Goal: Information Seeking & Learning: Learn about a topic

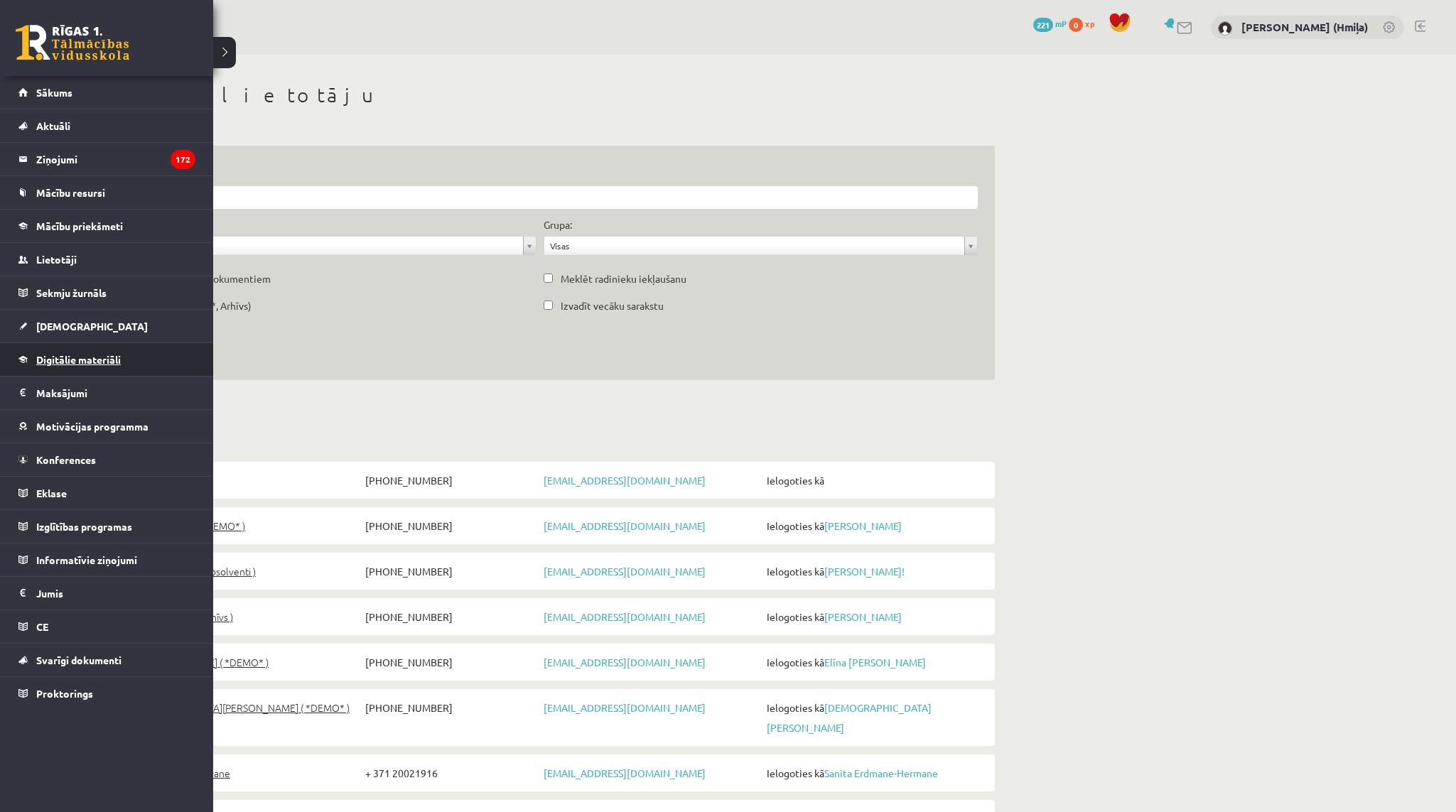
click at [48, 352] on link "Digitālie materiāli" at bounding box center [107, 359] width 177 height 33
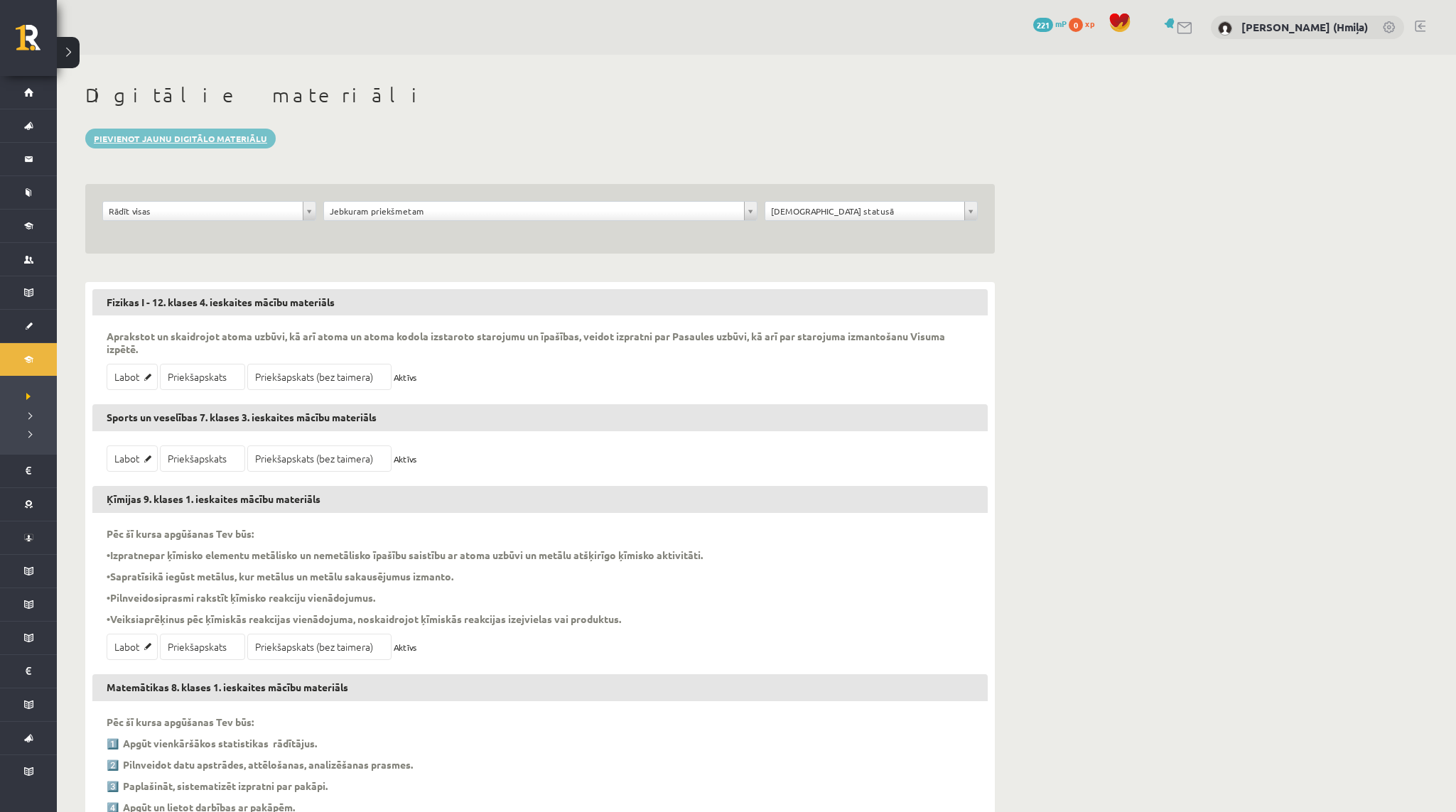
click at [185, 141] on link "Pievienot jaunu digitālo materiālu" at bounding box center [180, 138] width 191 height 20
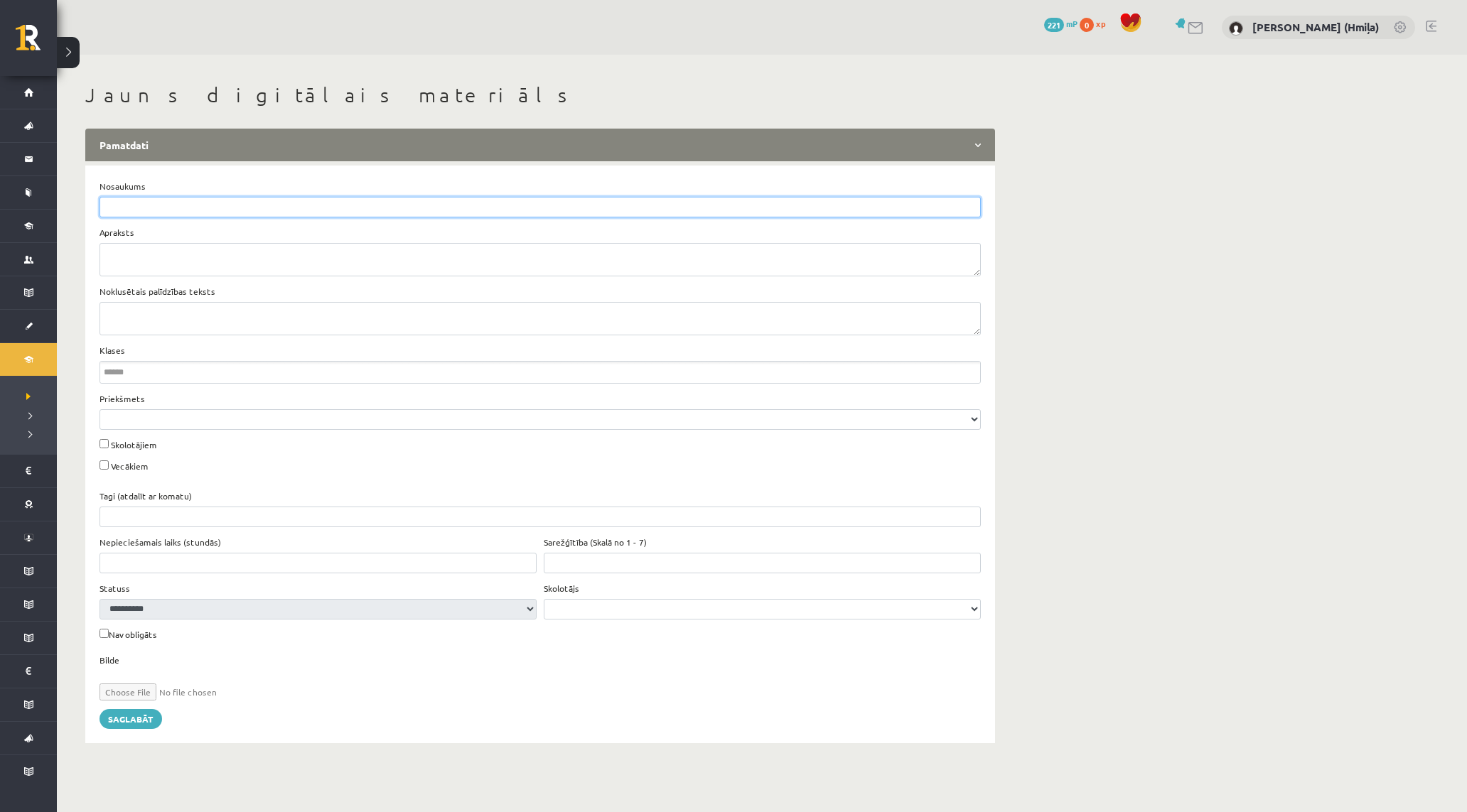
click at [276, 204] on input "Nosaukums" at bounding box center [540, 208] width 881 height 21
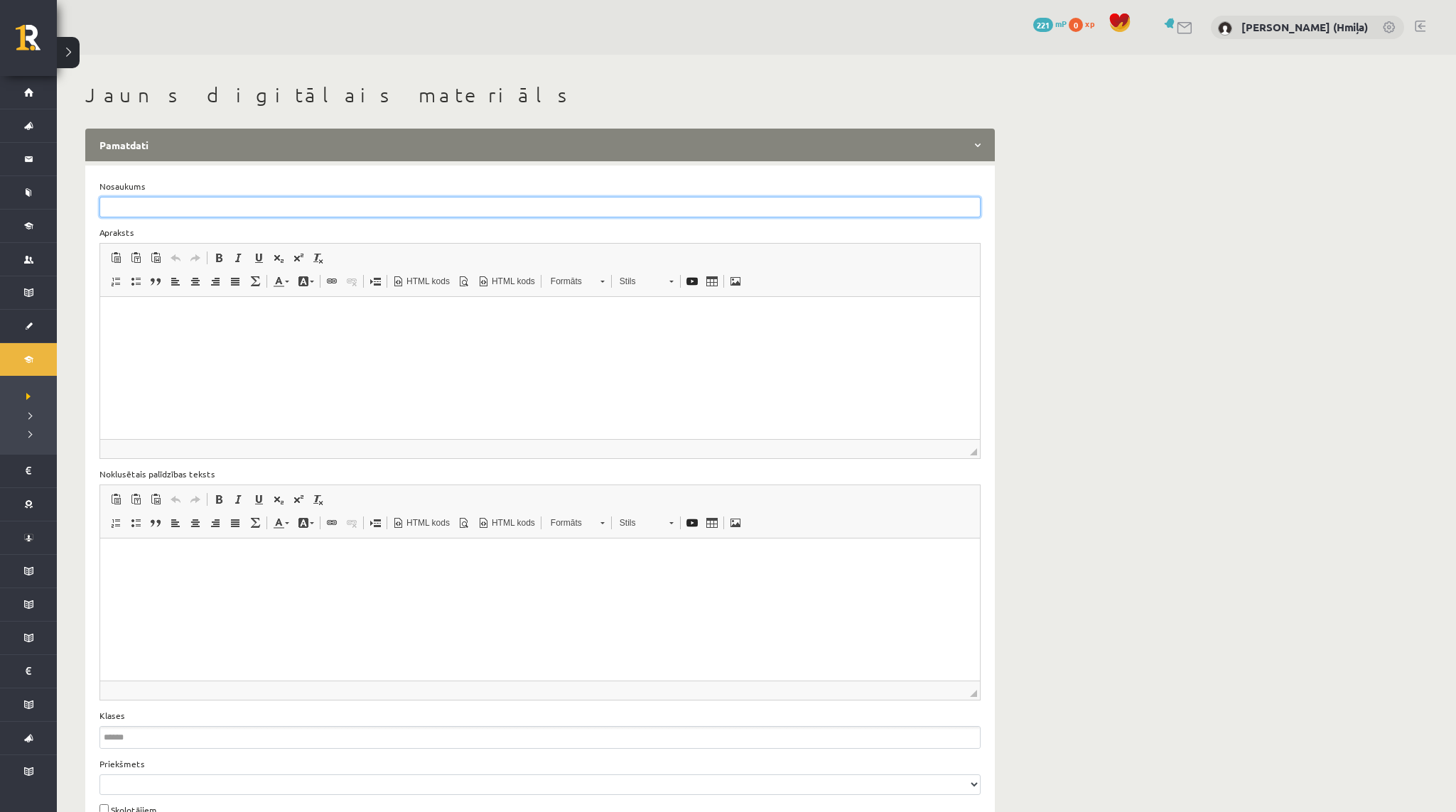
click at [471, 210] on input "Nosaukums" at bounding box center [540, 208] width 881 height 21
paste input "**********"
click at [258, 203] on input "**********" at bounding box center [540, 208] width 881 height 21
type input "**********"
click at [415, 331] on html at bounding box center [540, 313] width 880 height 35
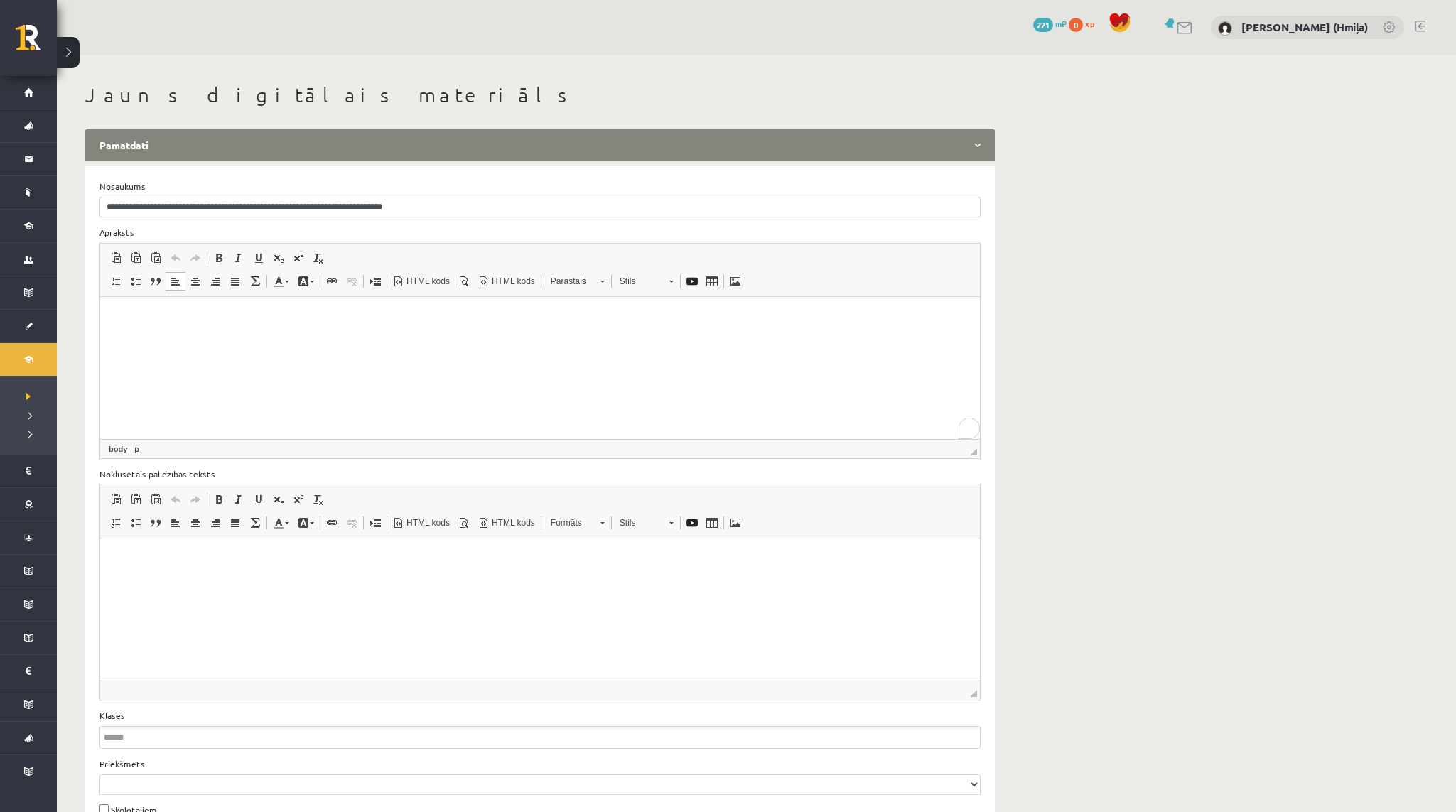
scroll to position [340, 0]
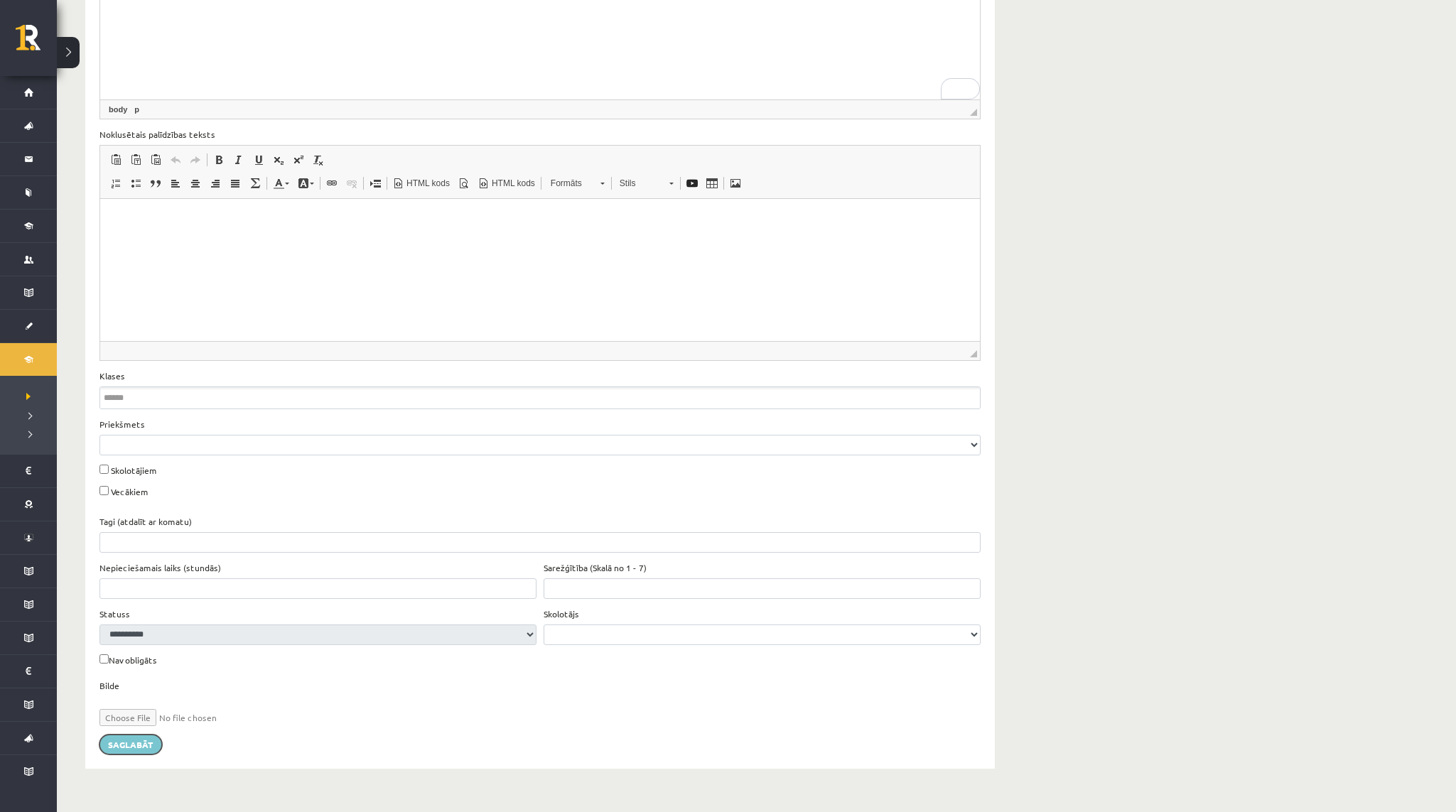
click at [151, 737] on button "Saglabāt" at bounding box center [131, 744] width 63 height 20
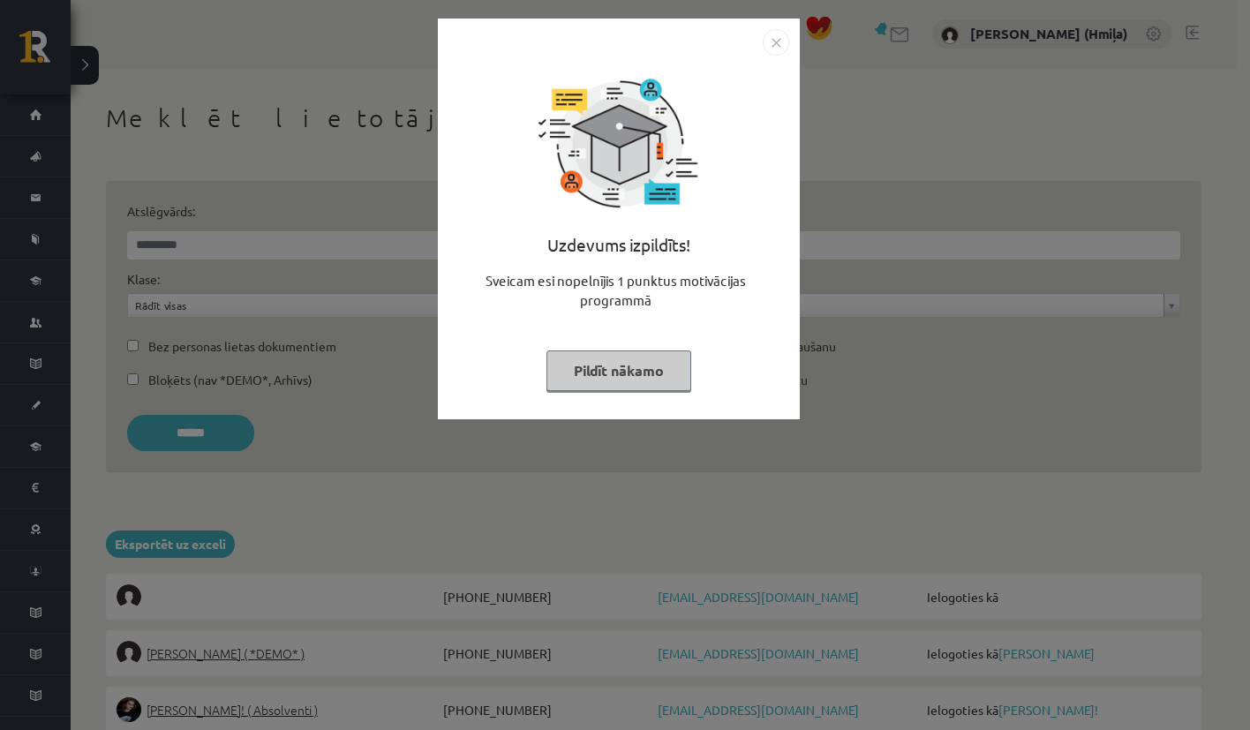
click at [785, 38] on img "Close" at bounding box center [776, 42] width 26 height 26
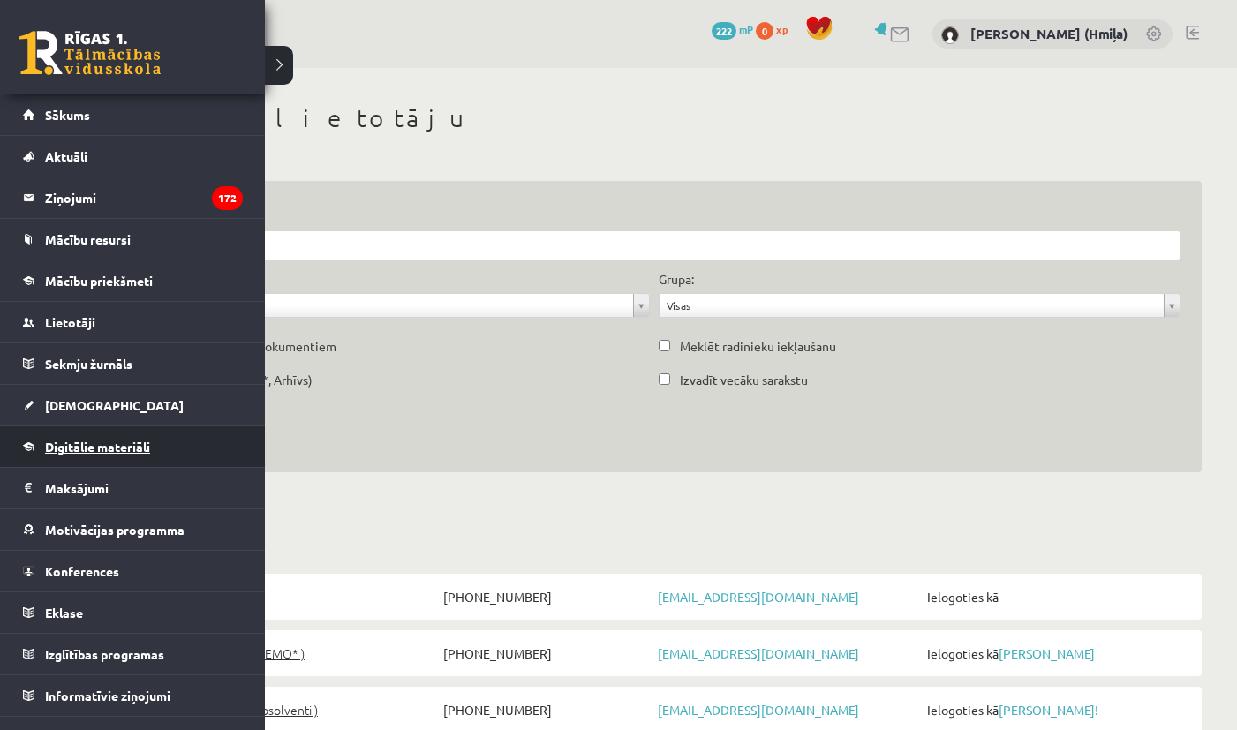
click at [57, 438] on link "Digitālie materiāli" at bounding box center [133, 446] width 220 height 41
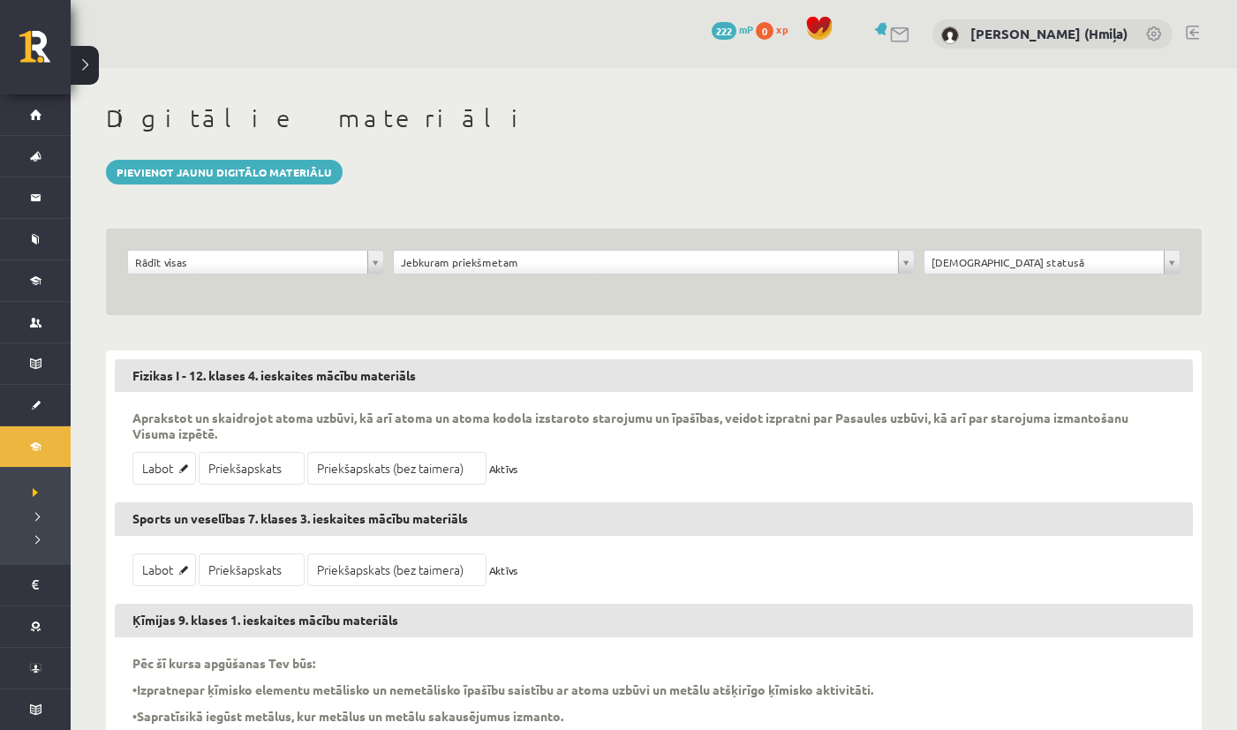
click at [731, 246] on div "**********" at bounding box center [654, 272] width 1096 height 87
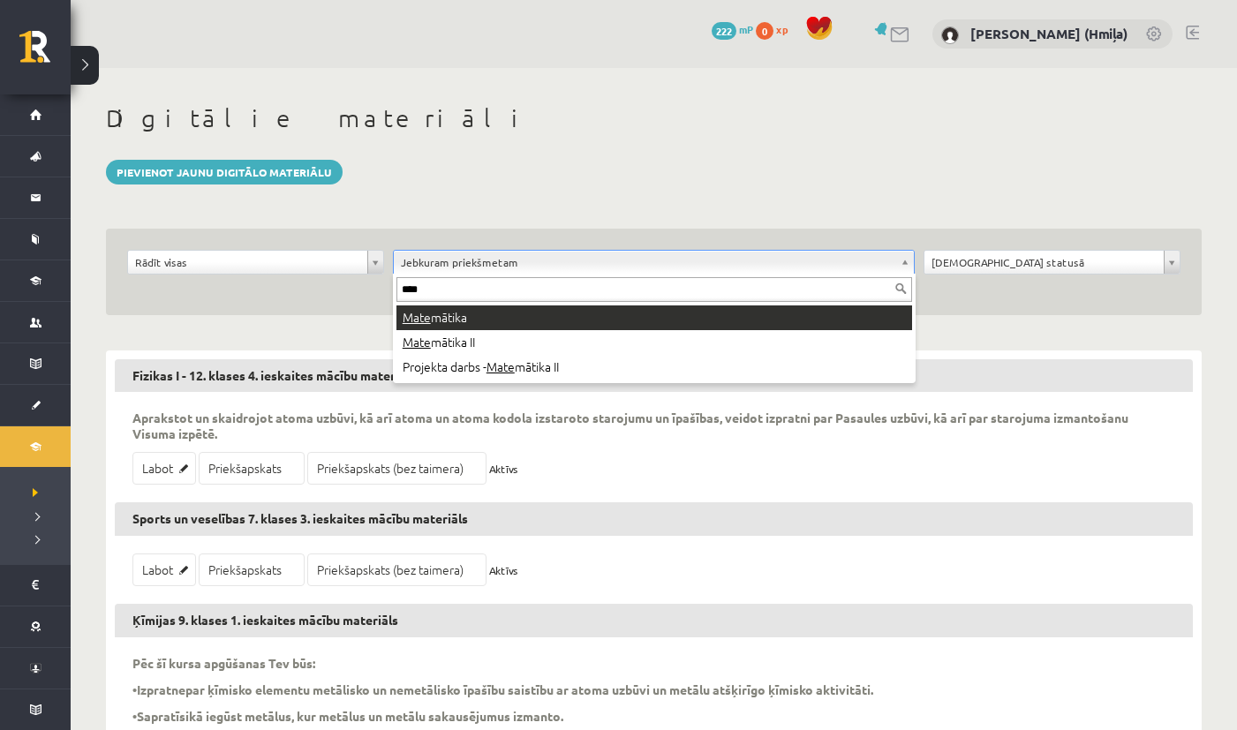
type input "****"
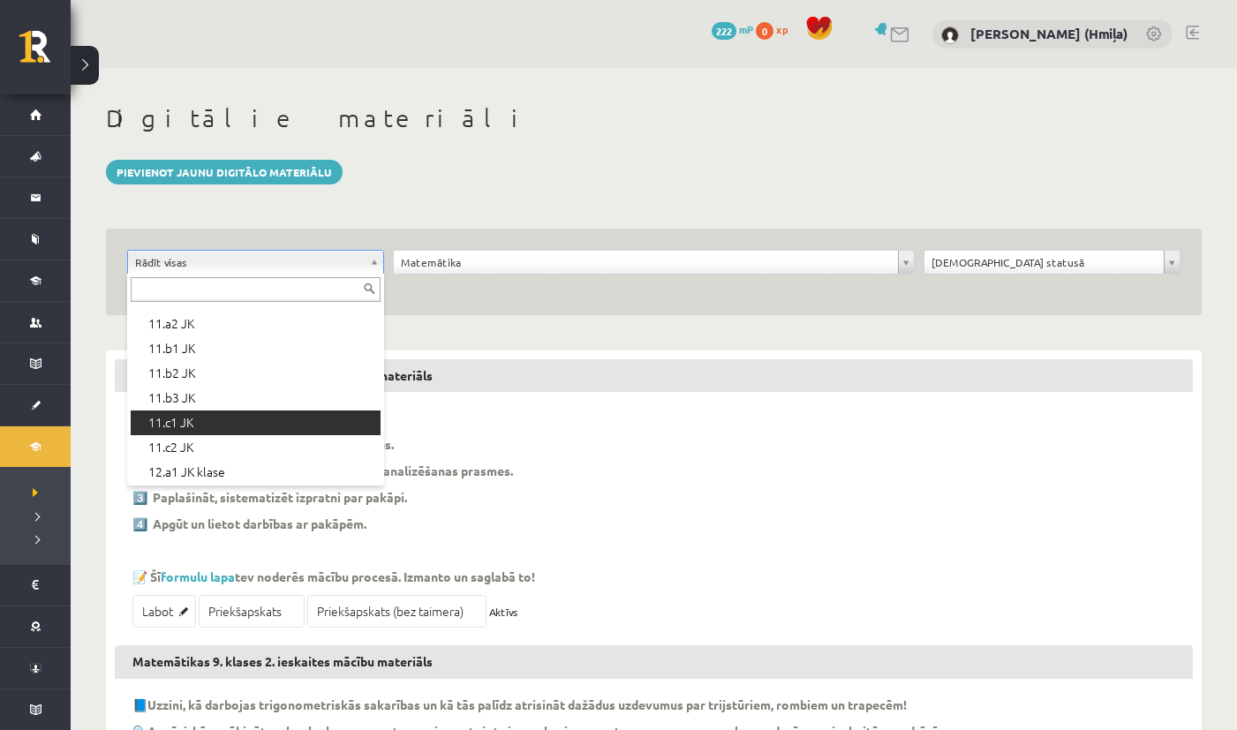
scroll to position [445, 0]
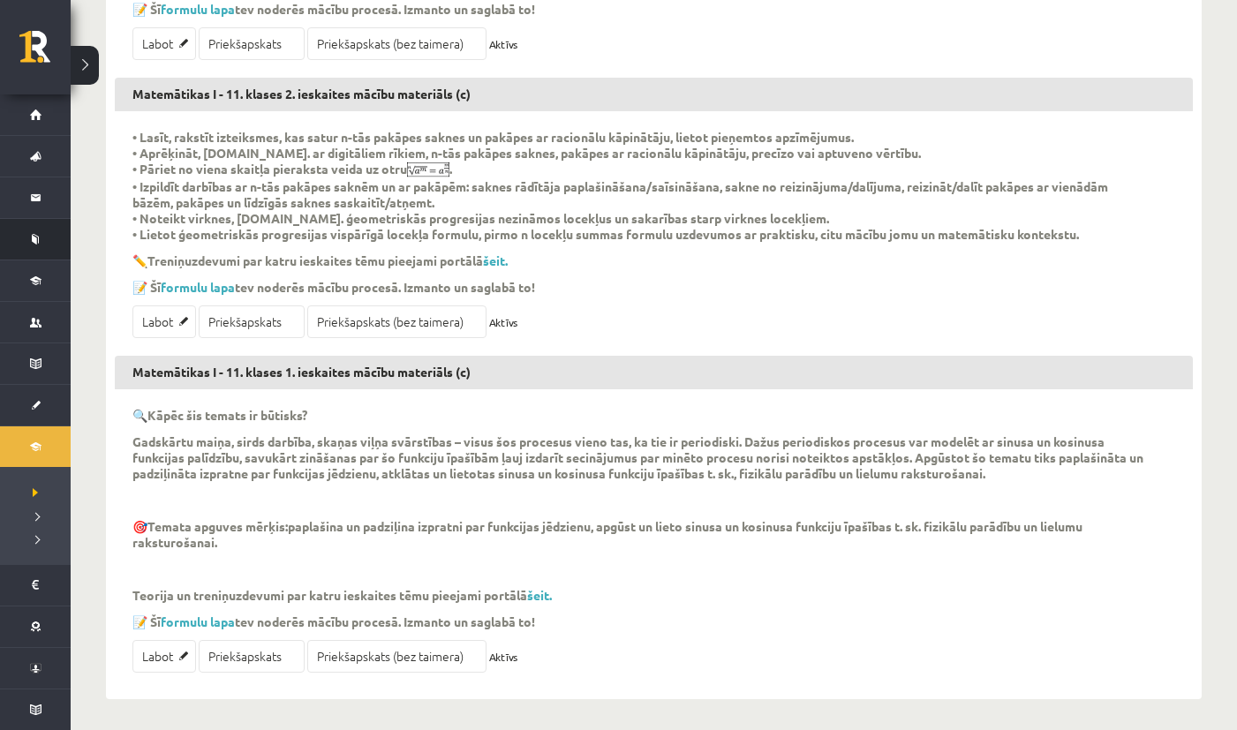
scroll to position [1253, 0]
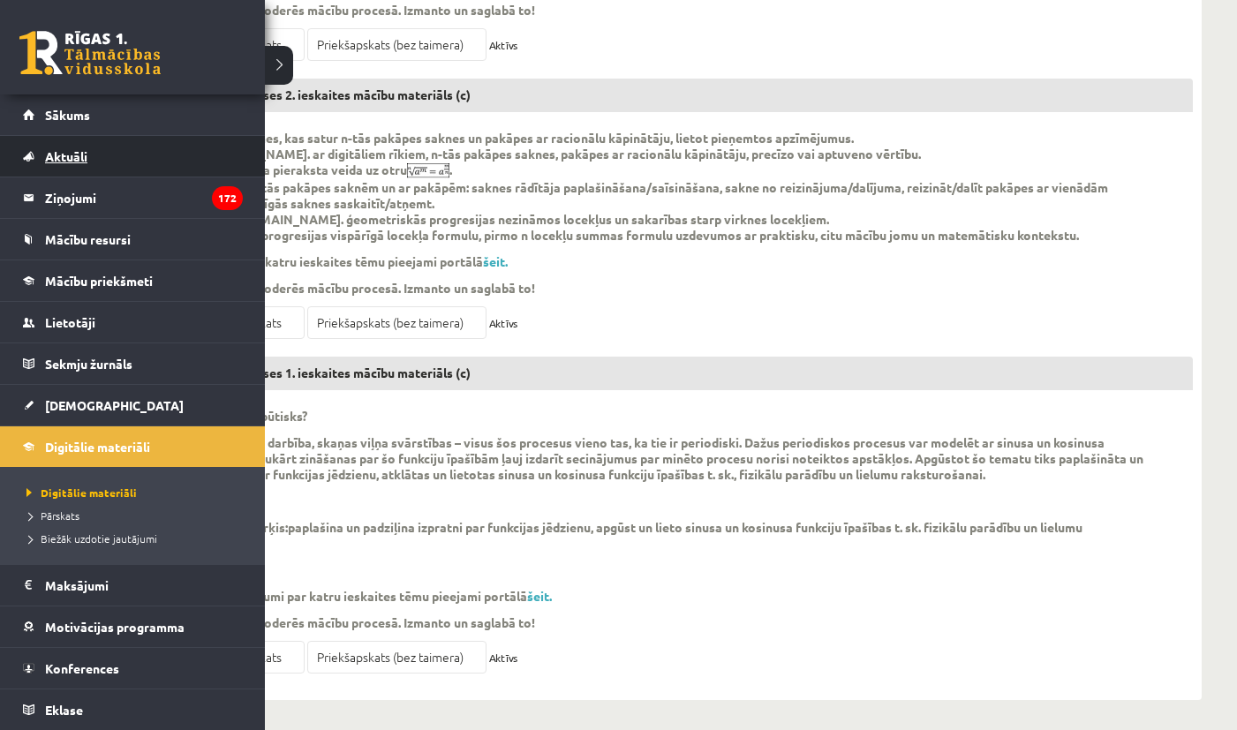
click at [78, 155] on span "Aktuāli" at bounding box center [66, 156] width 42 height 16
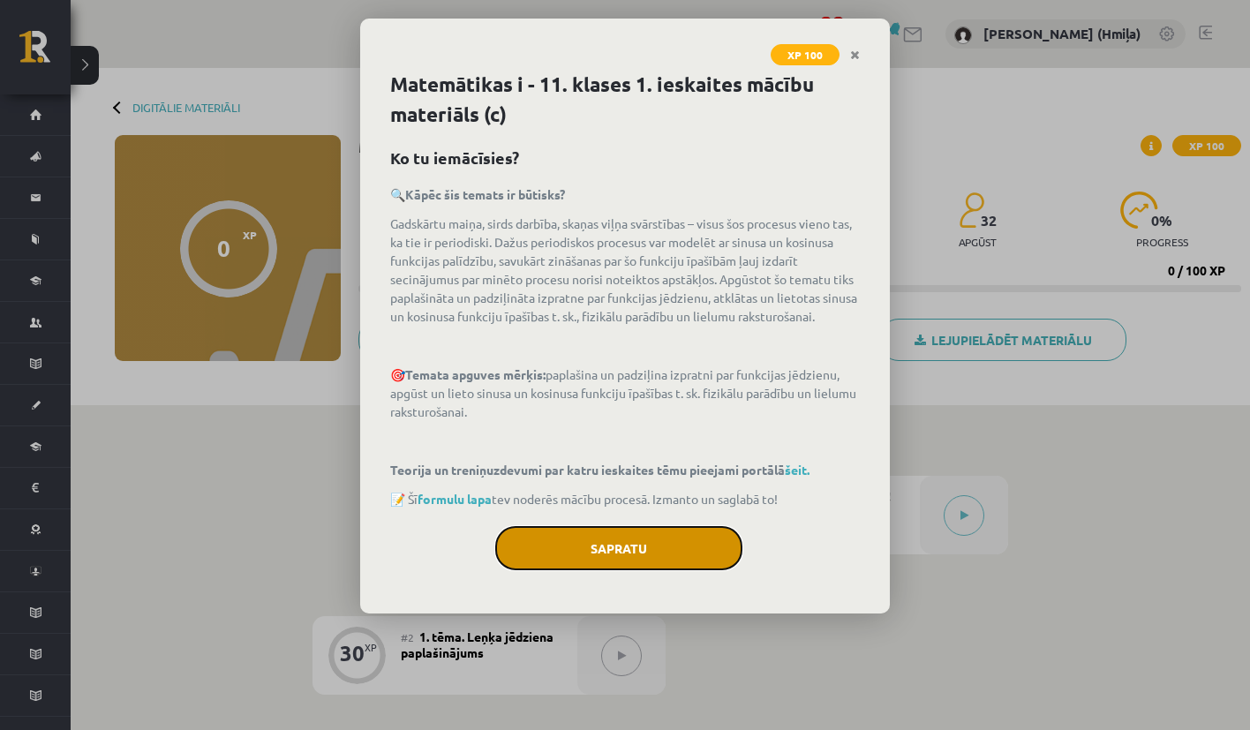
click at [672, 552] on button "Sapratu" at bounding box center [618, 548] width 247 height 44
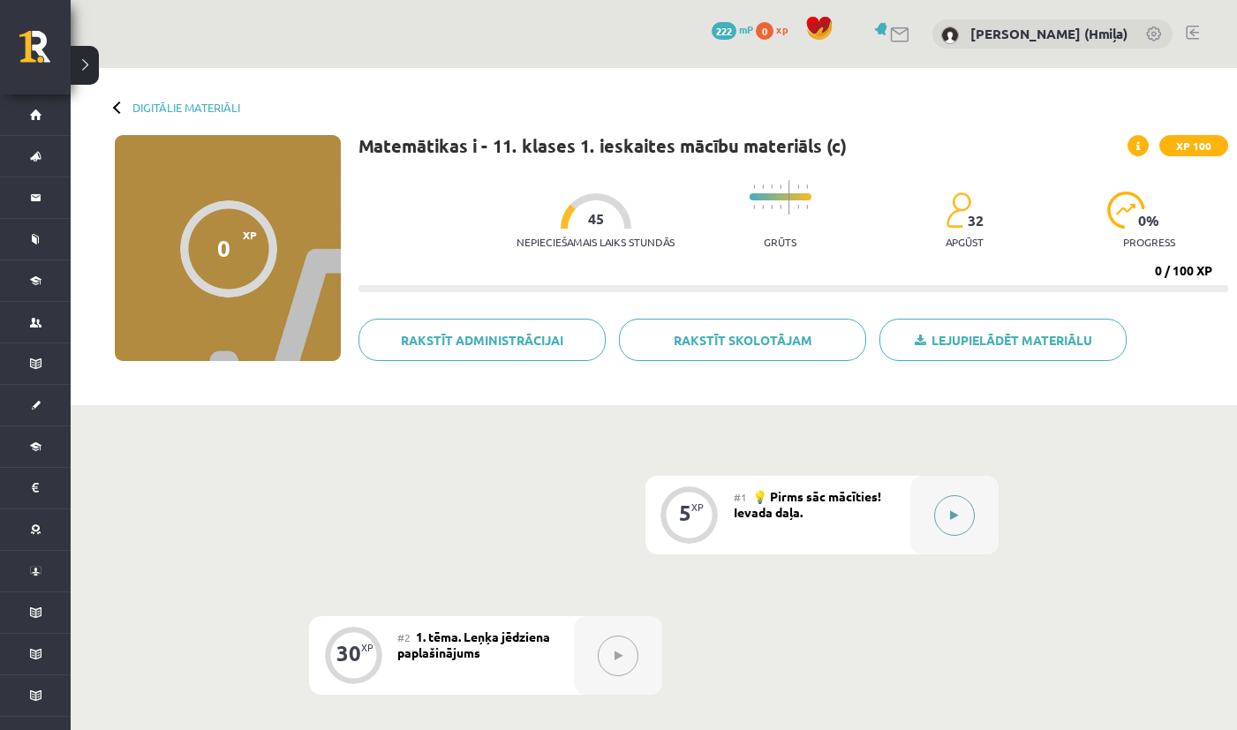
click at [962, 508] on button at bounding box center [954, 515] width 41 height 41
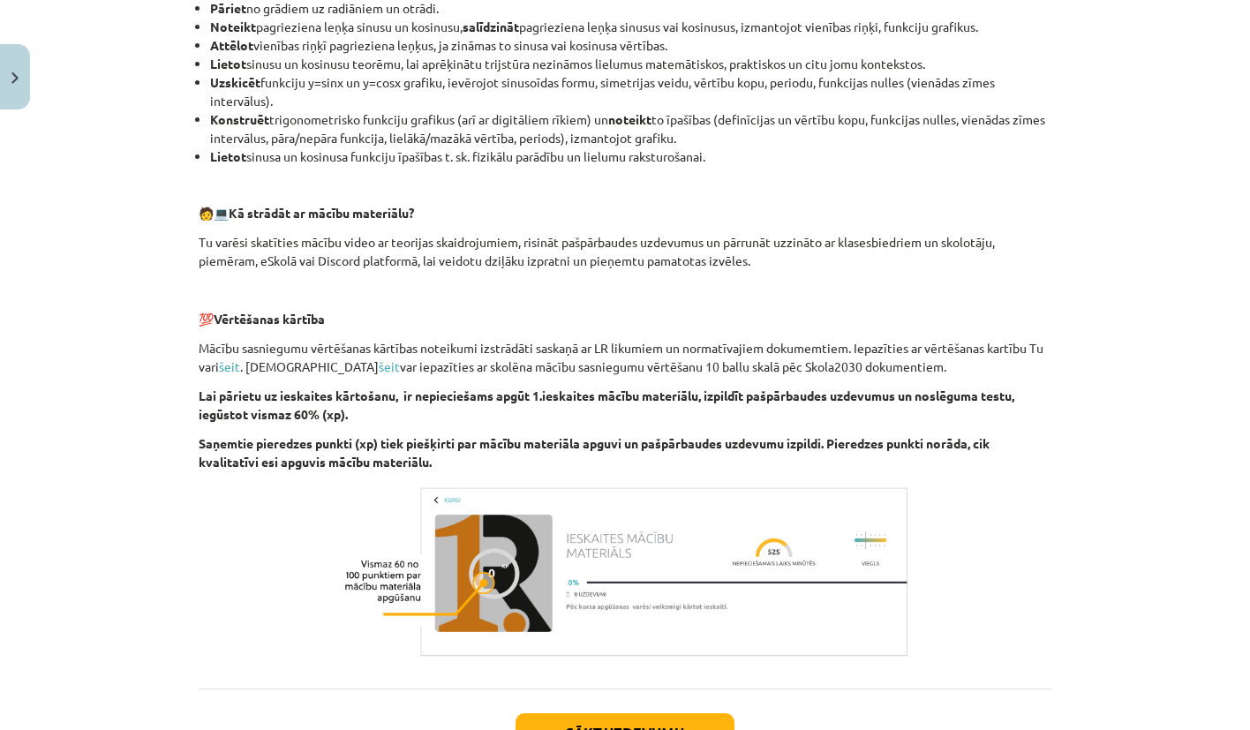
scroll to position [778, 0]
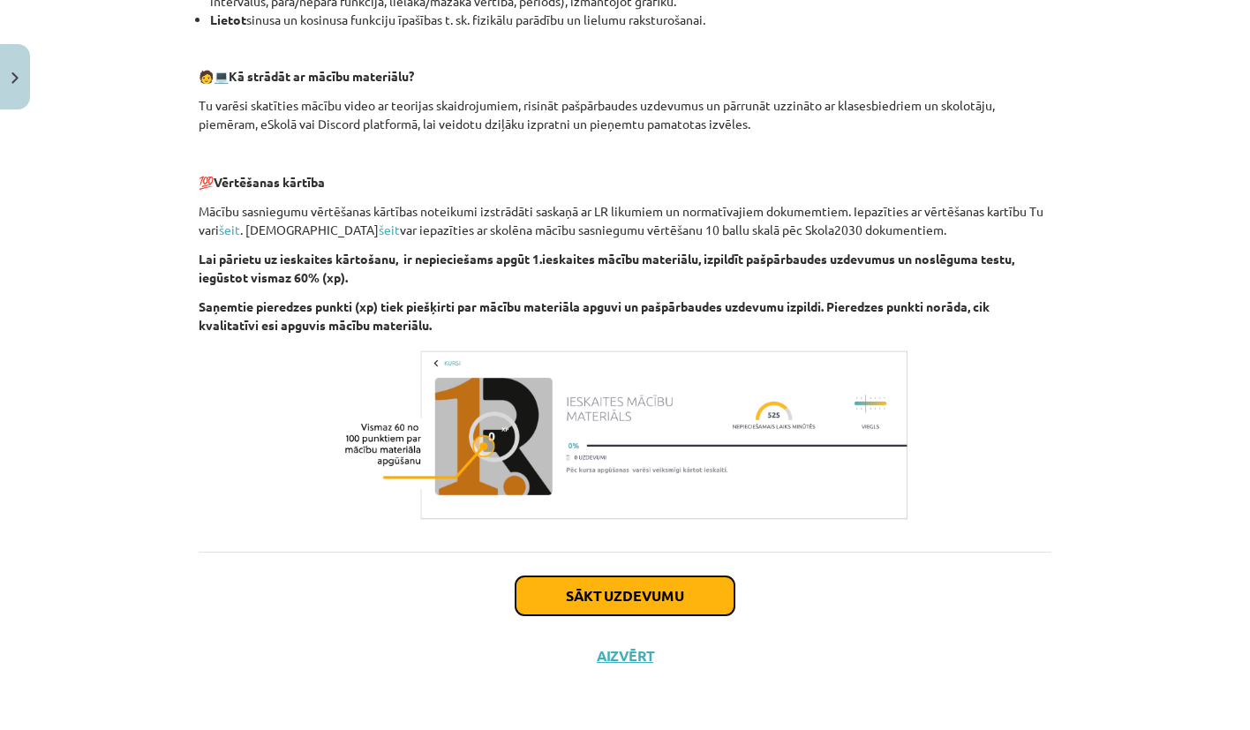
click at [642, 605] on button "Sākt uzdevumu" at bounding box center [625, 596] width 219 height 39
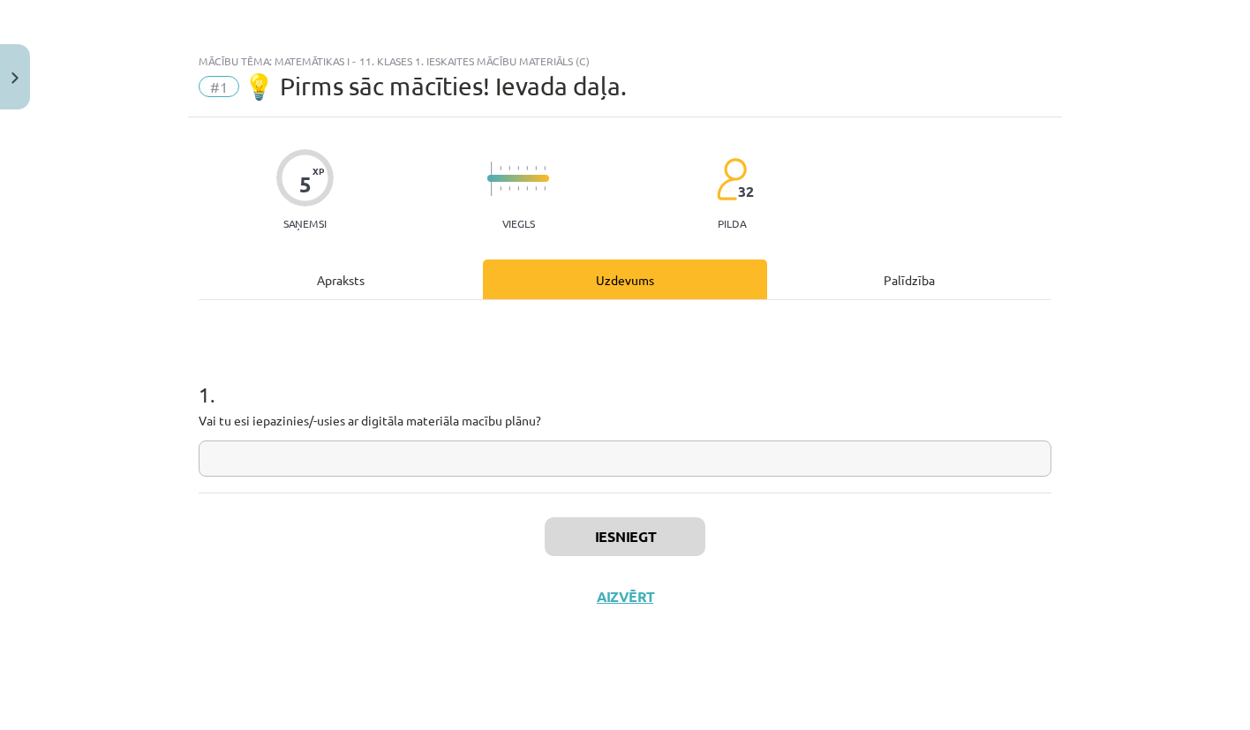
scroll to position [0, 0]
click at [608, 457] on input "text" at bounding box center [625, 459] width 853 height 36
type input "**"
click at [626, 533] on button "Iesniegt" at bounding box center [625, 536] width 161 height 39
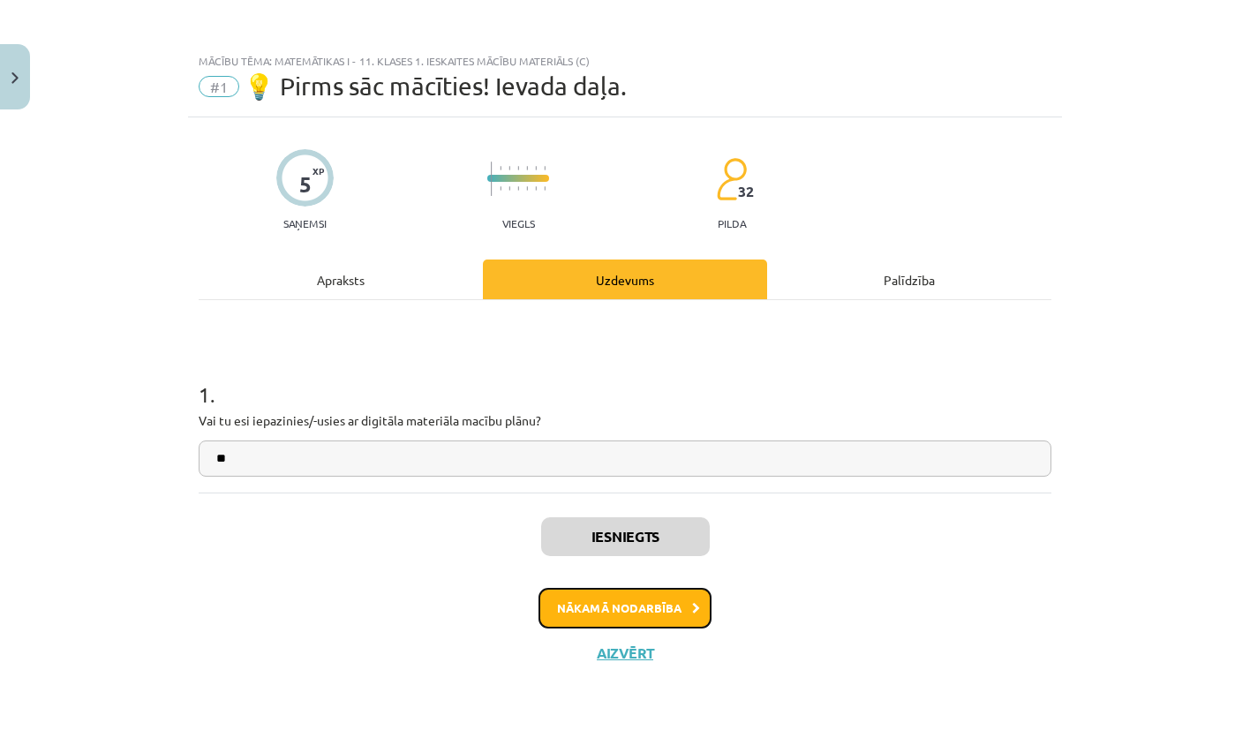
click at [668, 608] on button "Nākamā nodarbība" at bounding box center [625, 608] width 173 height 41
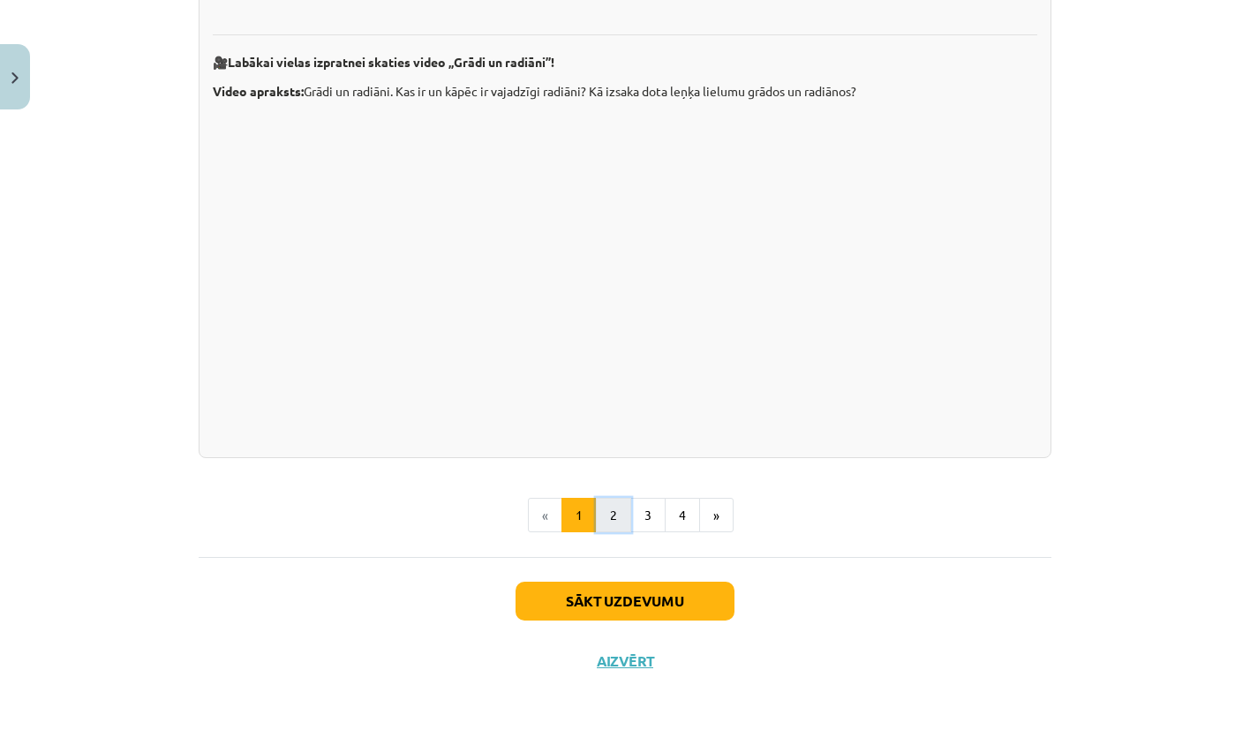
click at [607, 509] on button "2" at bounding box center [613, 515] width 35 height 35
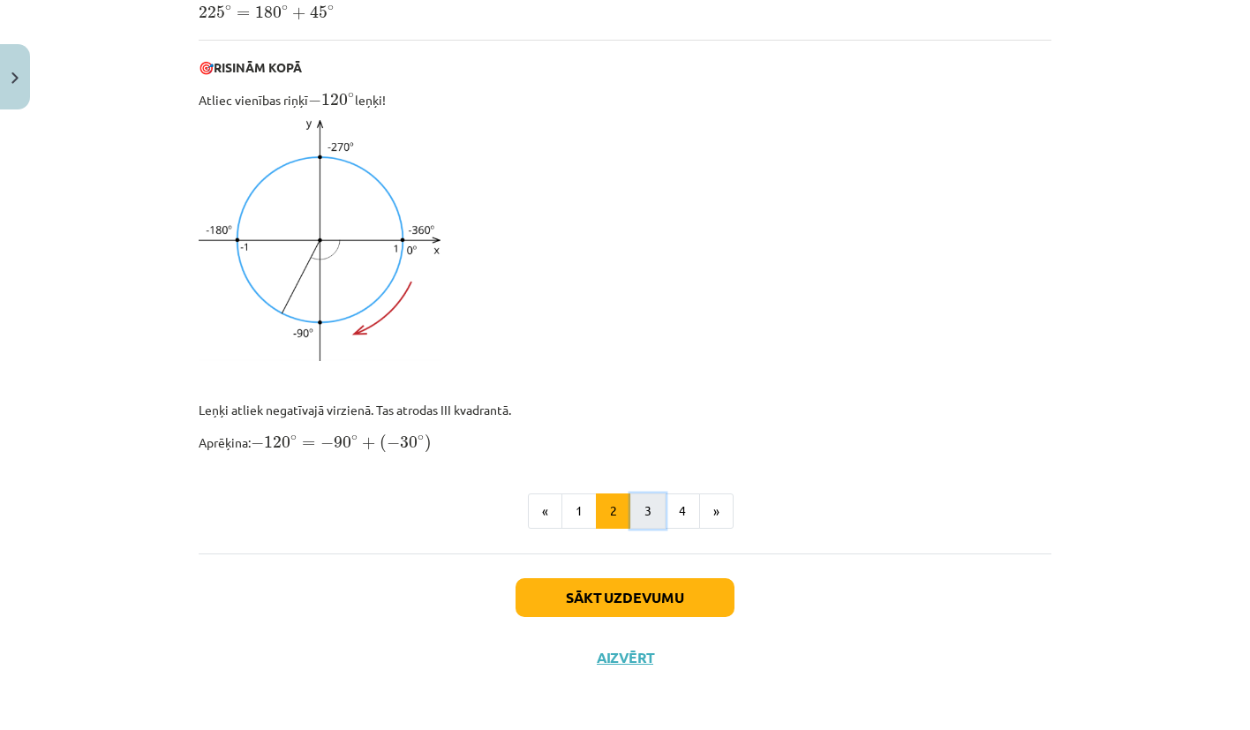
click at [635, 515] on button "3" at bounding box center [647, 511] width 35 height 35
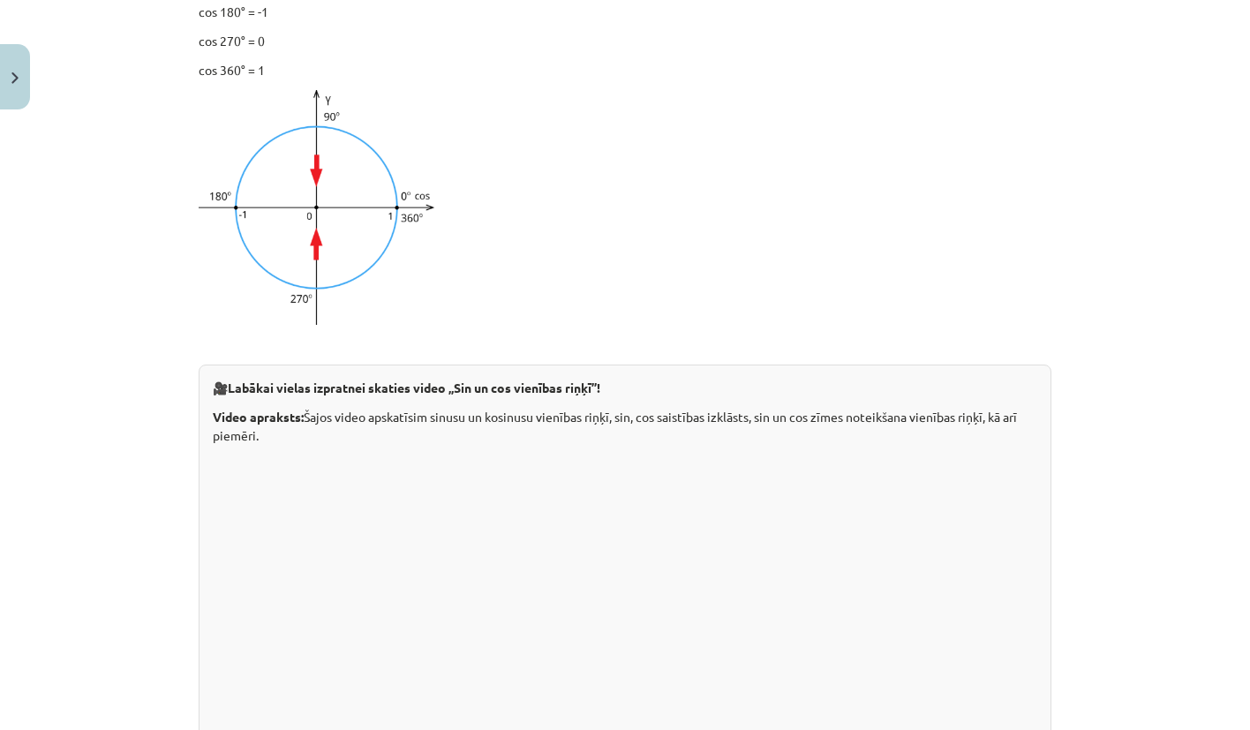
scroll to position [3528, 0]
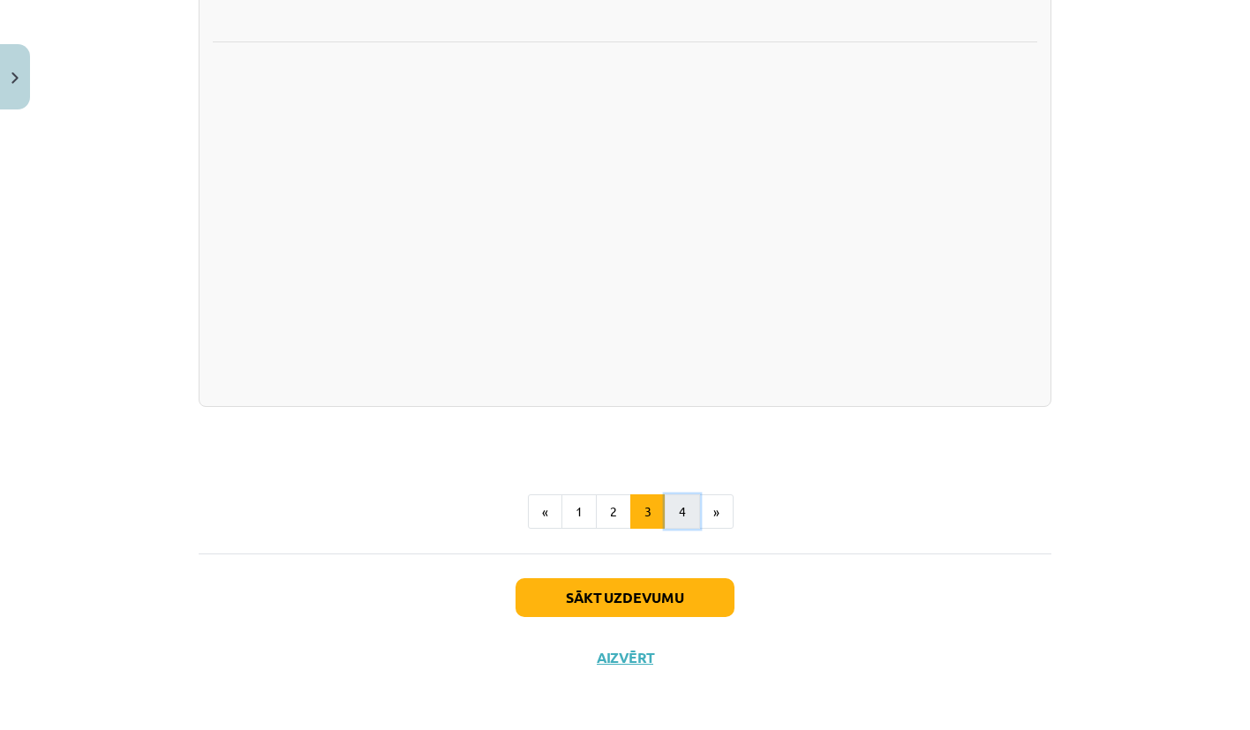
click at [668, 522] on button "4" at bounding box center [682, 511] width 35 height 35
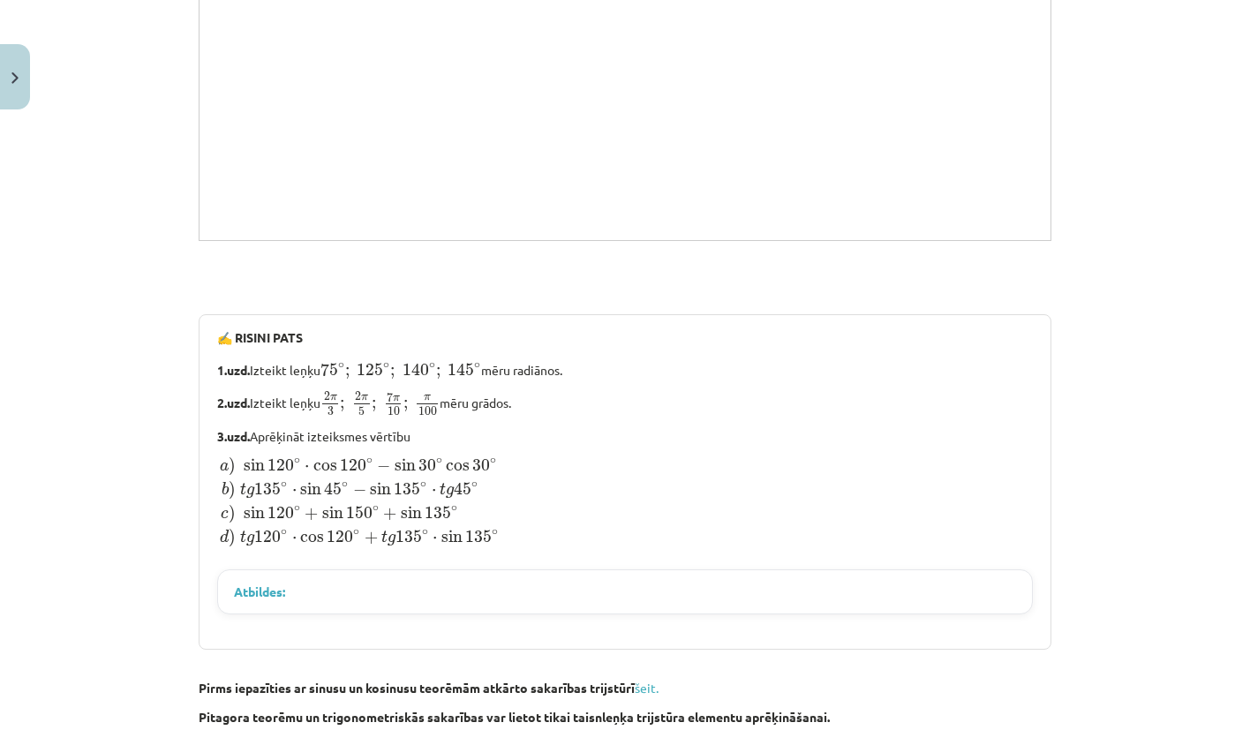
scroll to position [1765, 0]
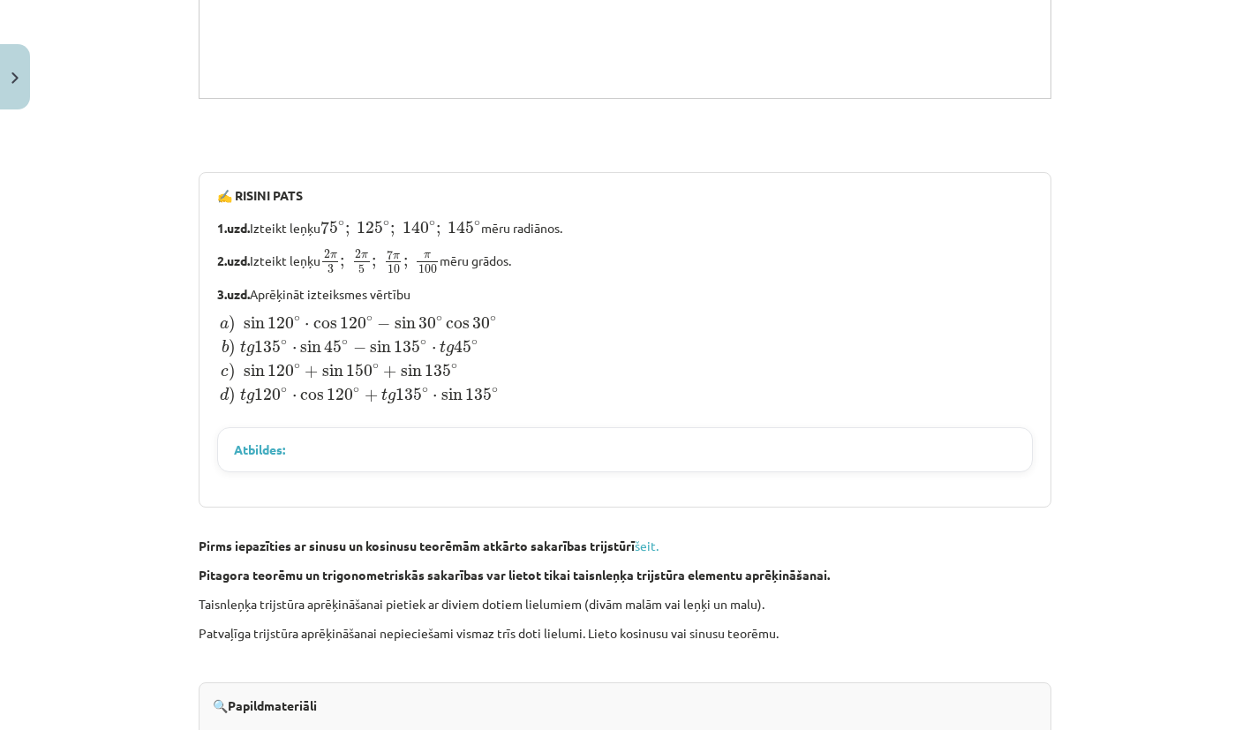
click at [249, 187] on strong "✍️ RISINI PATS" at bounding box center [260, 195] width 86 height 16
copy div "✍️ RISINI PATS"
click at [293, 187] on strong "✍️ RISINI PATS" at bounding box center [260, 195] width 86 height 16
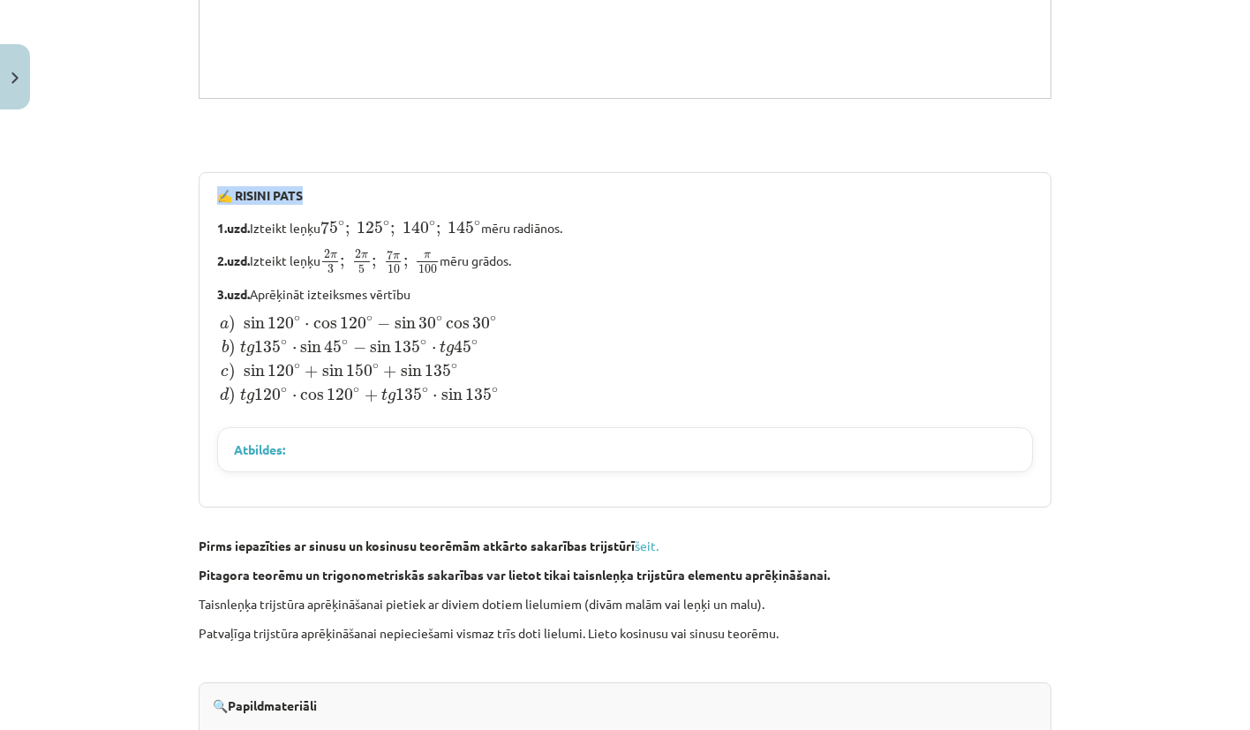
drag, startPoint x: 294, startPoint y: 172, endPoint x: 202, endPoint y: 164, distance: 92.2
click at [202, 172] on div "✍️ RISINI PATS 1.uzd. Izteikt leņķu 75 ∘ ; 125 ∘ ; 140 ∘ ; 145 ∘ 75 ∘ ; 125 ∘ ;…" at bounding box center [625, 340] width 853 height 336
copy strong "✍️ RISINI PATS"
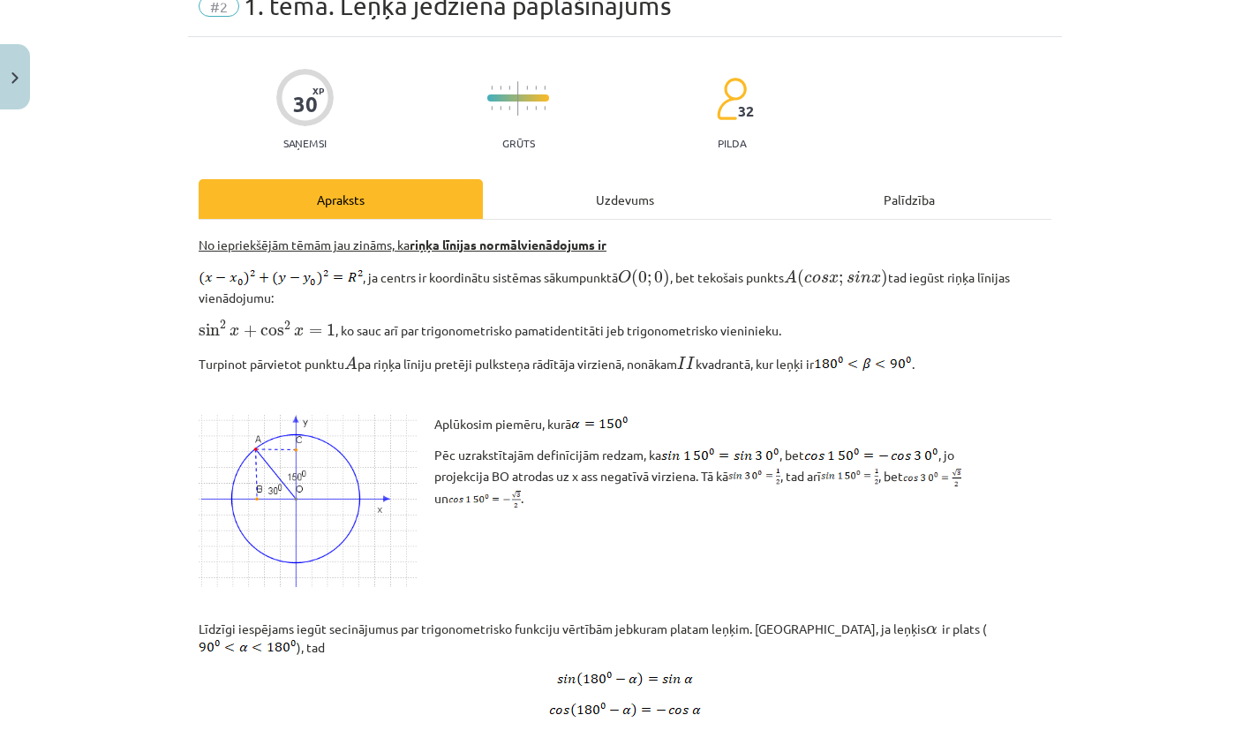
scroll to position [2117, 0]
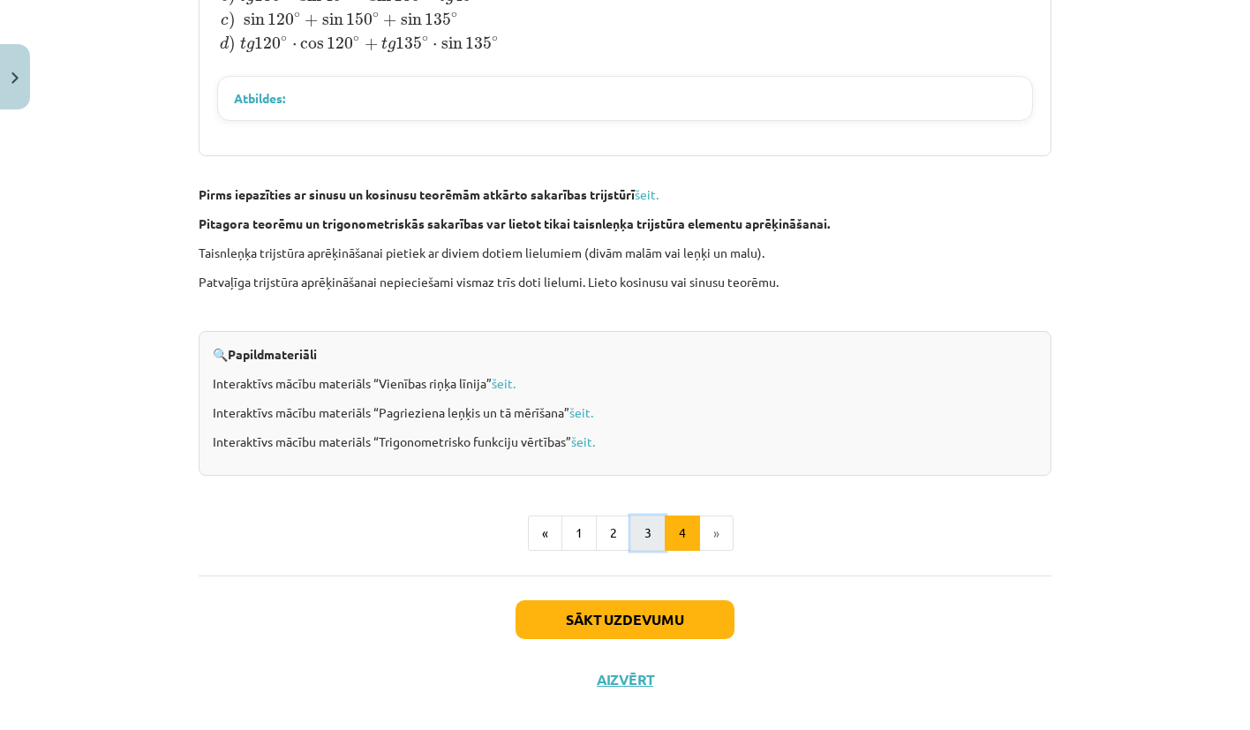
click at [639, 516] on button "3" at bounding box center [647, 533] width 35 height 35
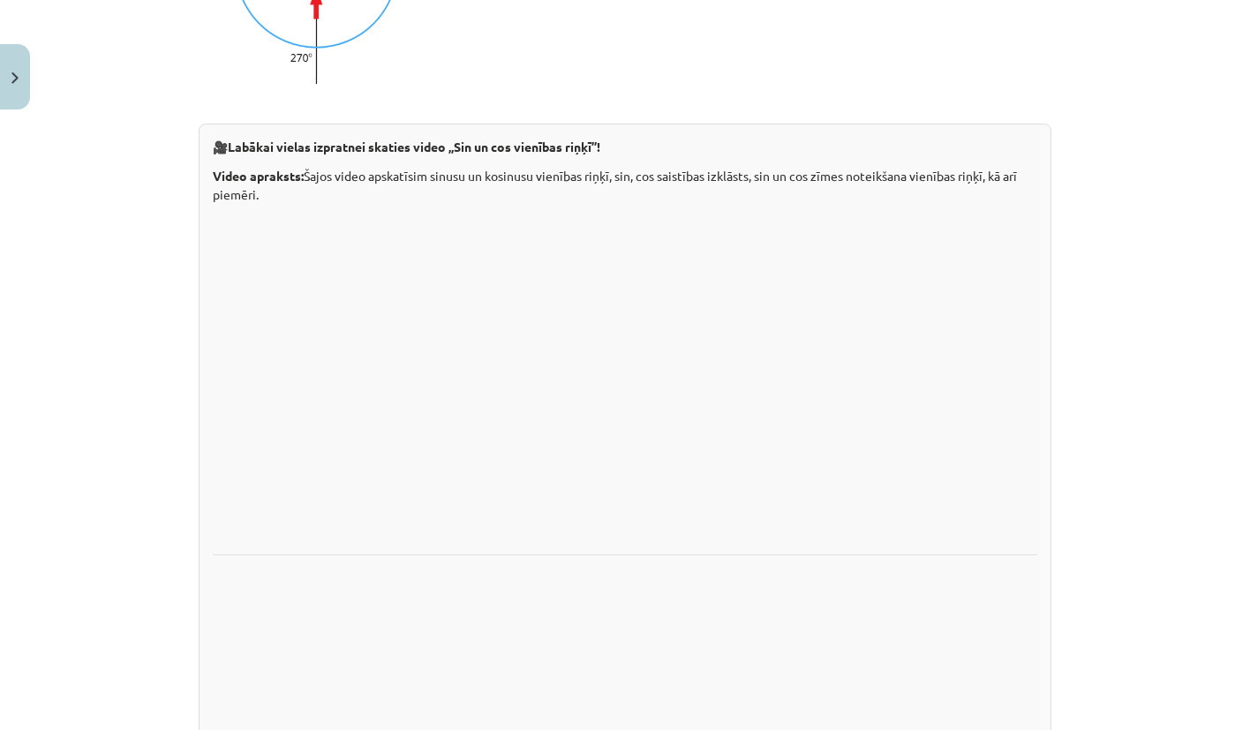
scroll to position [3528, 0]
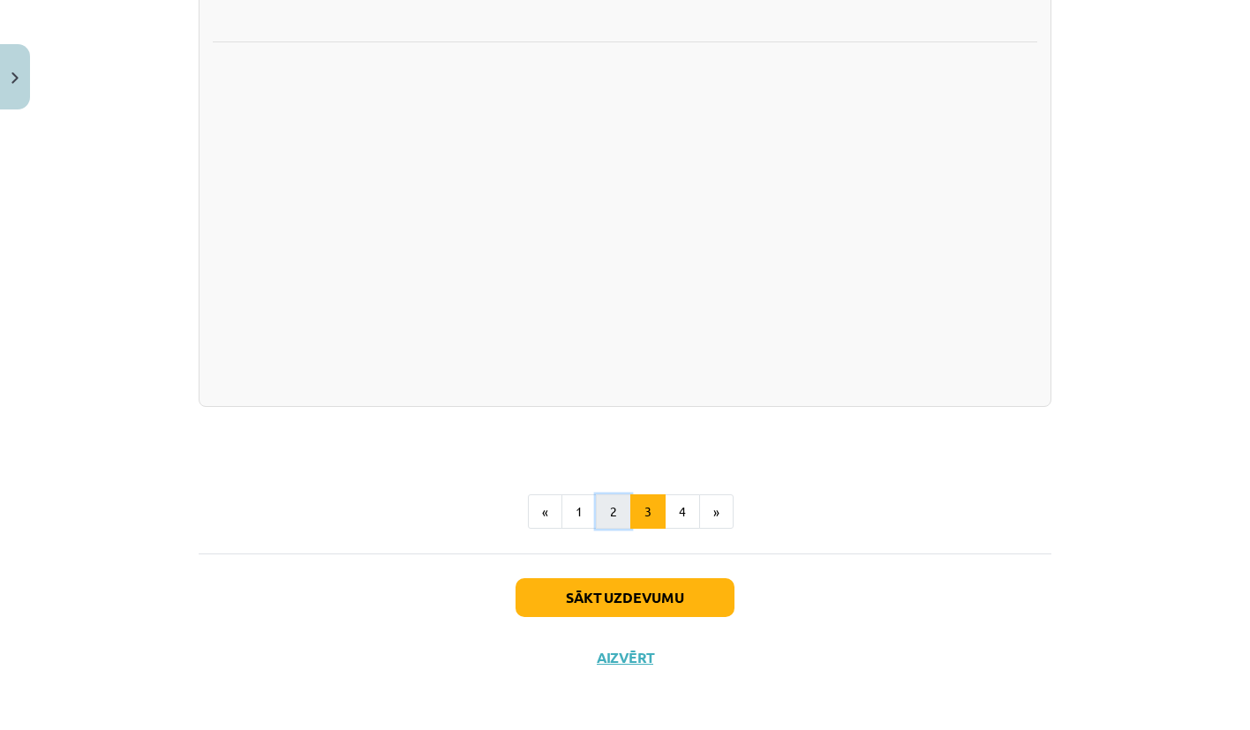
click at [612, 508] on button "2" at bounding box center [613, 511] width 35 height 35
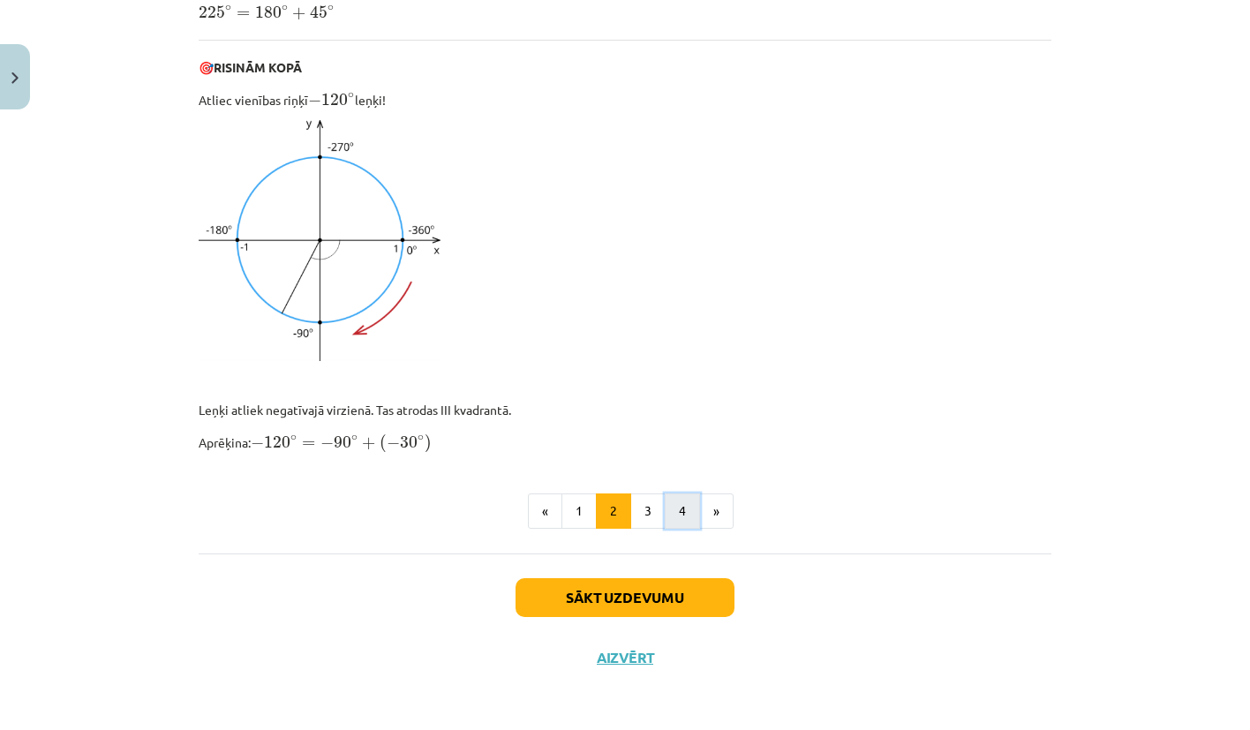
click at [665, 513] on button "4" at bounding box center [682, 511] width 35 height 35
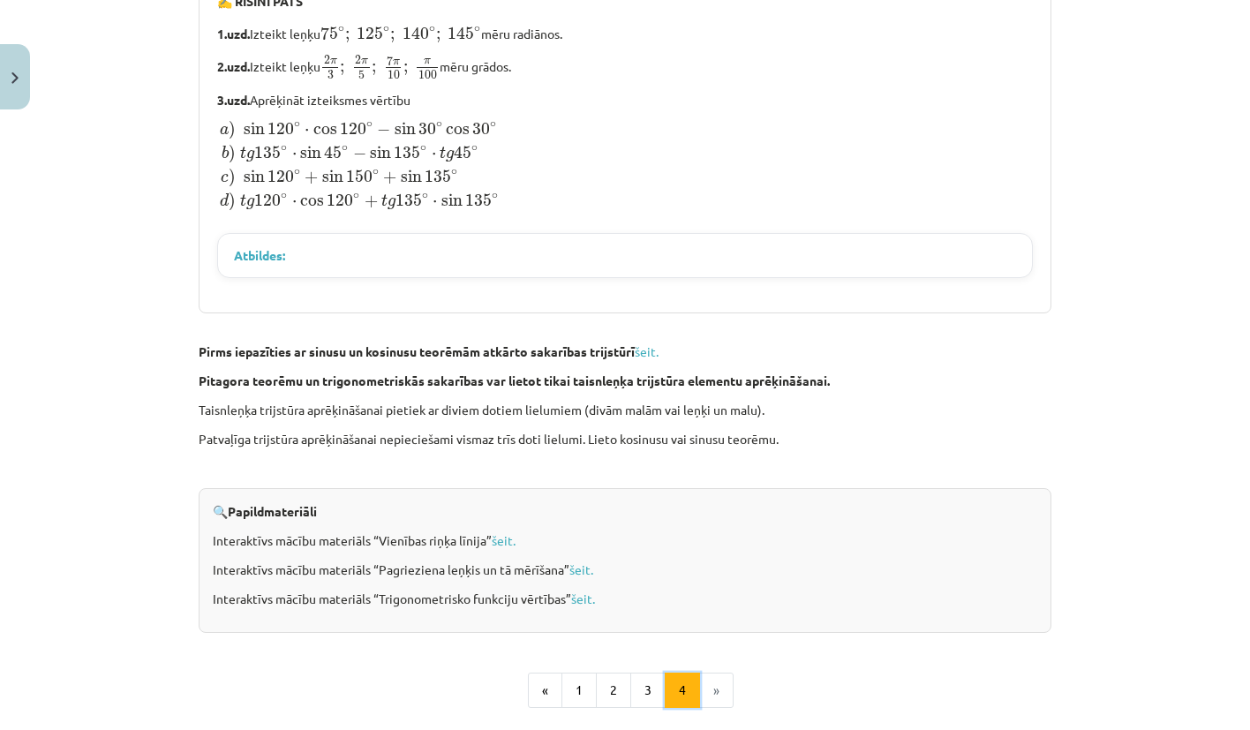
scroll to position [2117, 0]
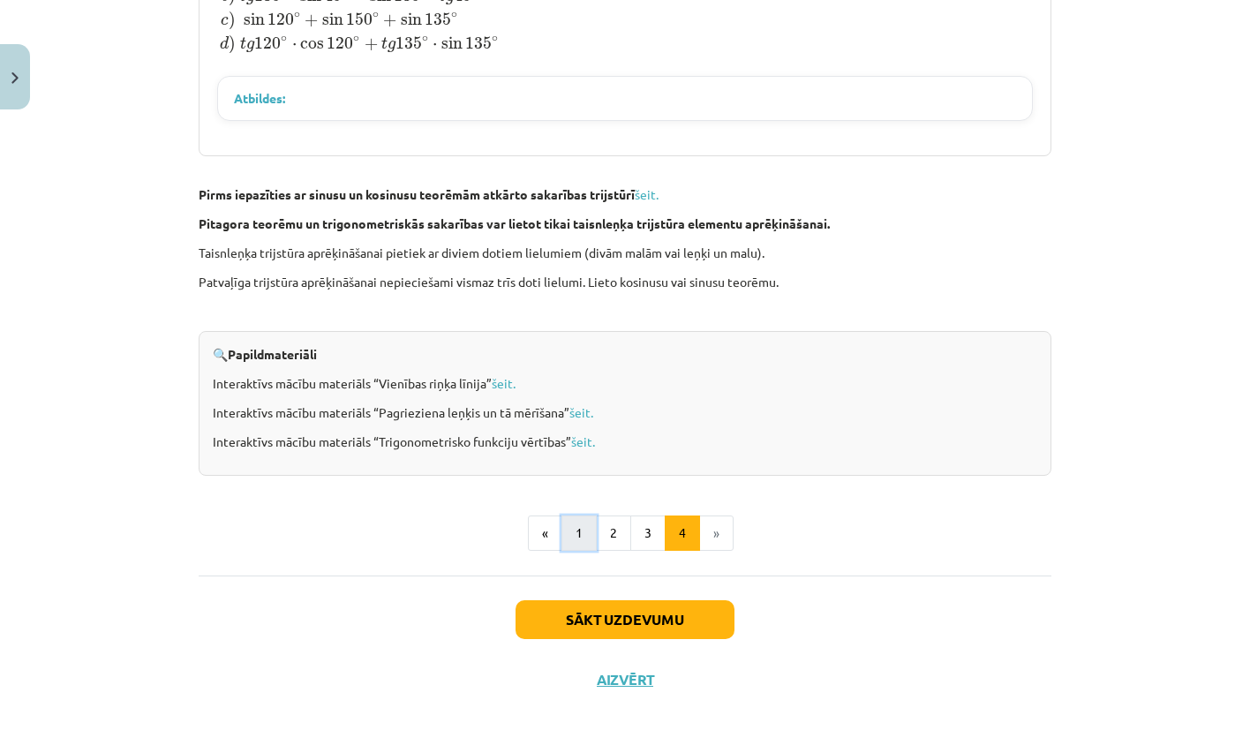
click at [582, 516] on button "1" at bounding box center [579, 533] width 35 height 35
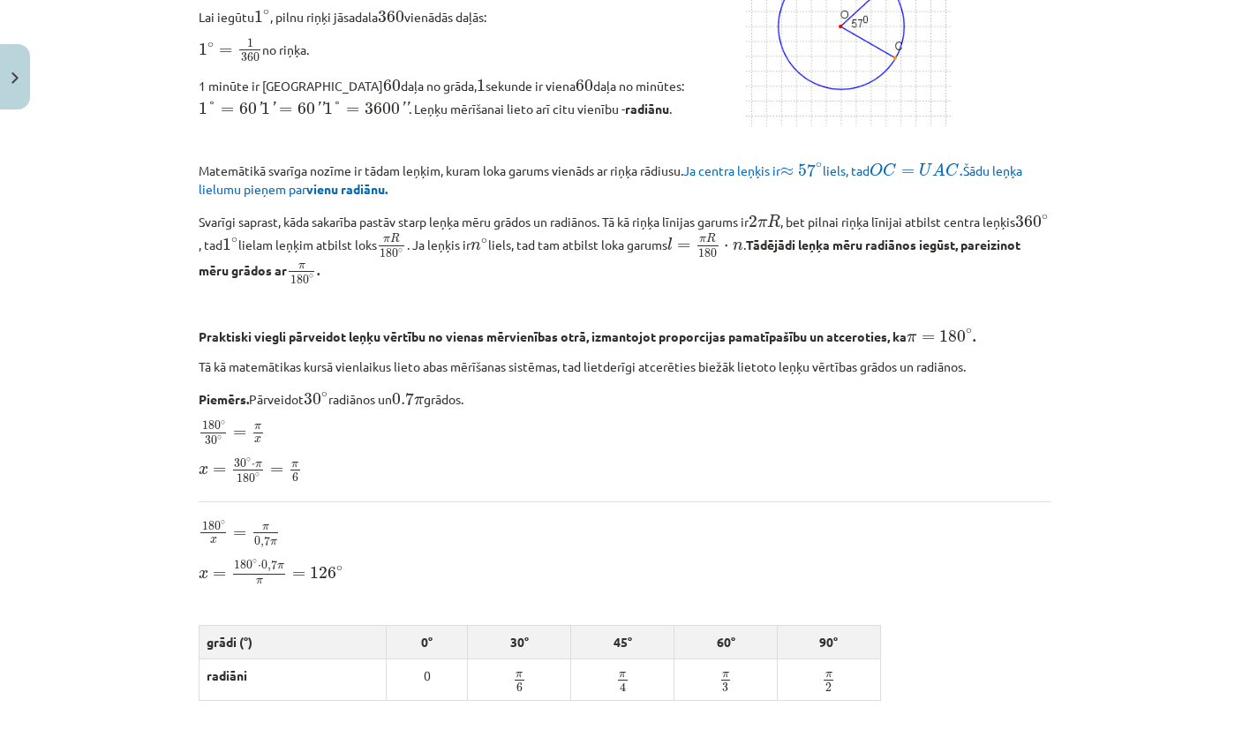
scroll to position [2164, 0]
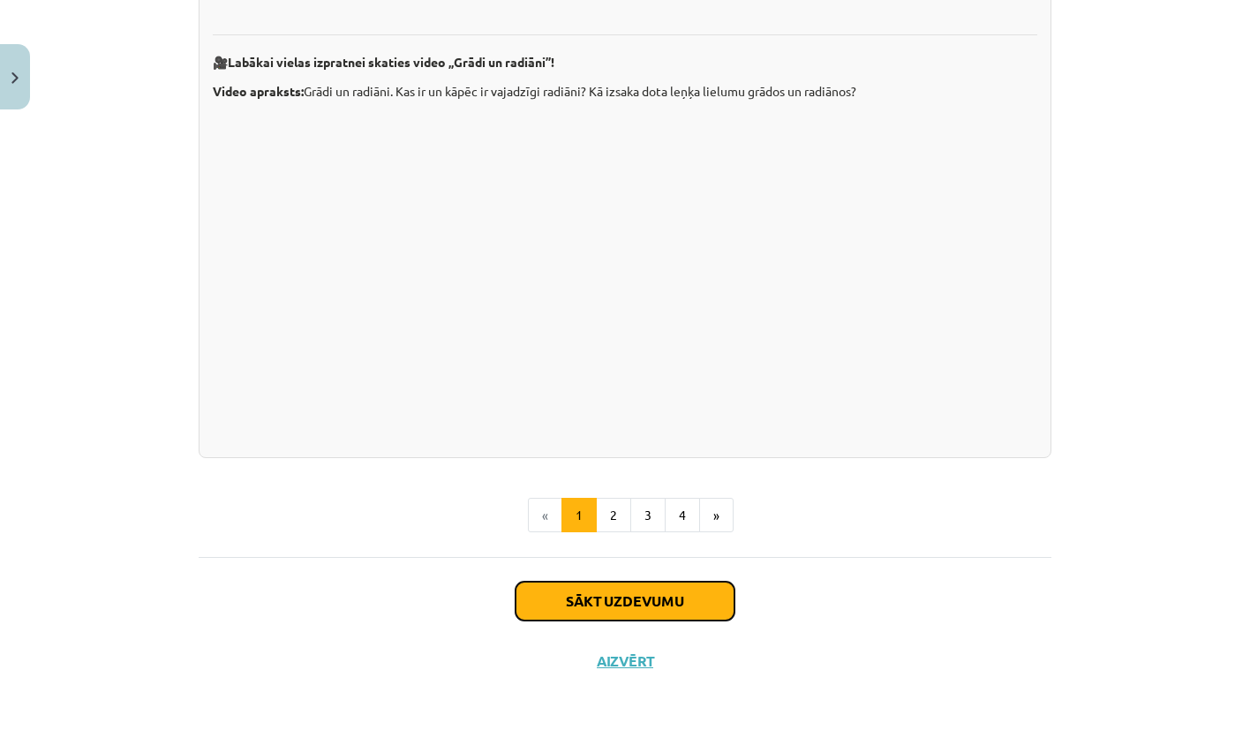
click at [618, 598] on button "Sākt uzdevumu" at bounding box center [625, 601] width 219 height 39
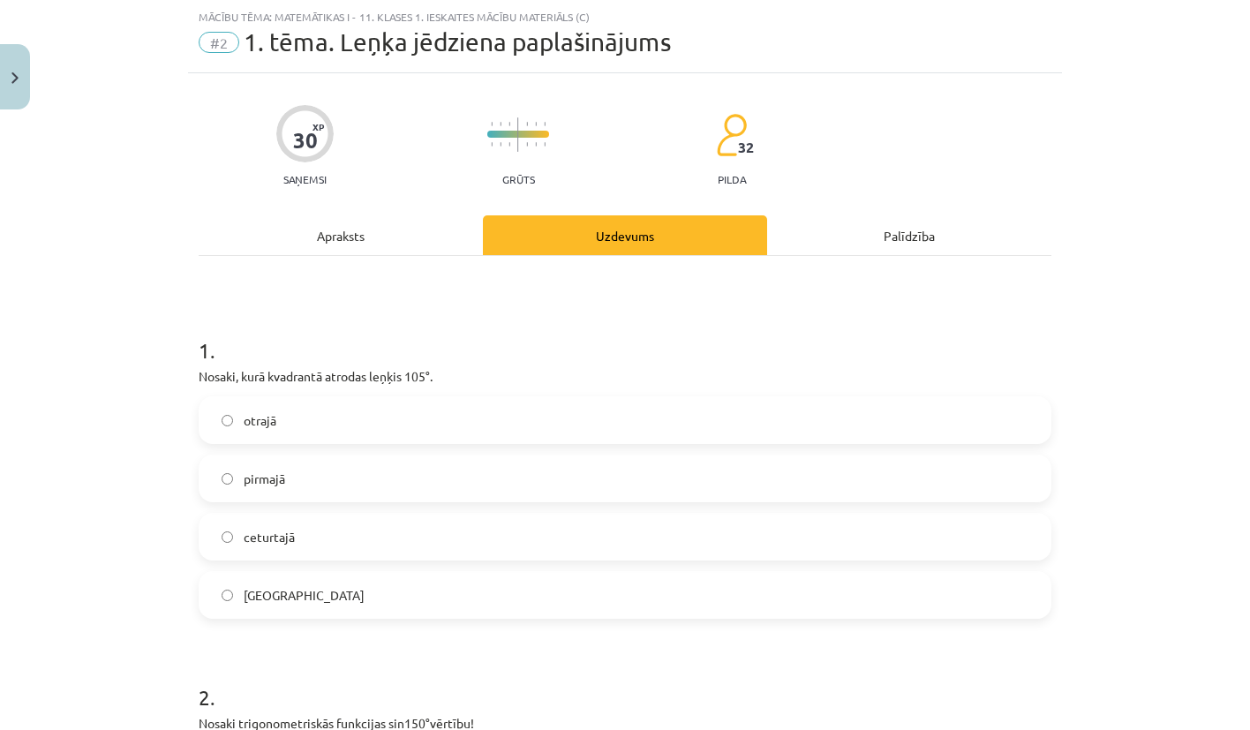
click at [540, 502] on div "otrajā pirmajā ceturtajā trešajā" at bounding box center [625, 507] width 853 height 223
click at [533, 476] on label "pirmajā" at bounding box center [624, 479] width 849 height 44
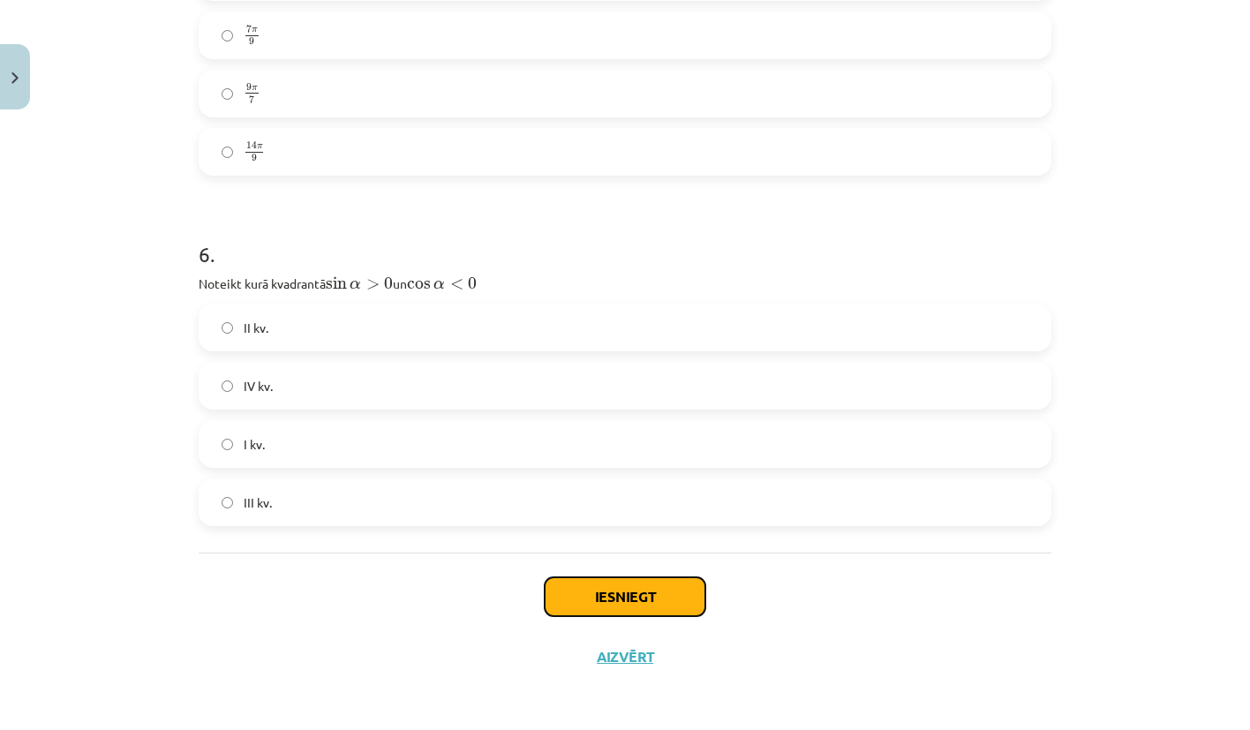
click at [601, 585] on button "Iesniegt" at bounding box center [625, 596] width 161 height 39
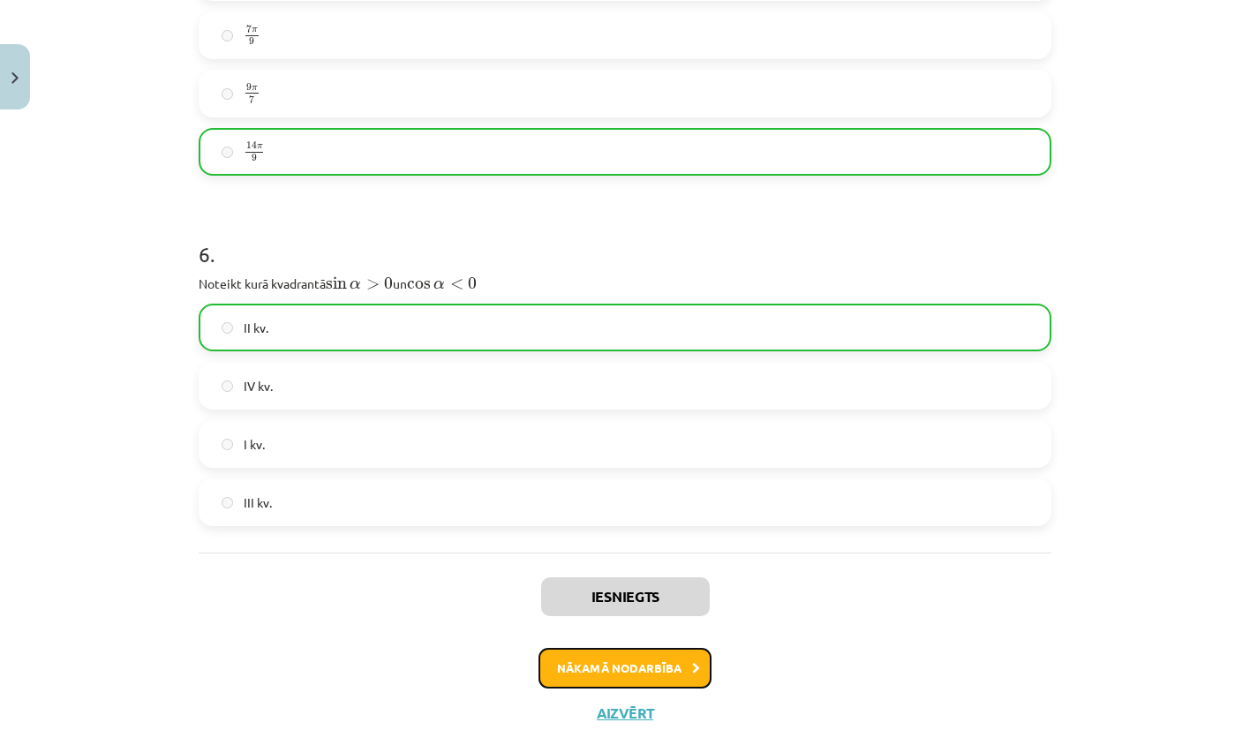
click at [670, 653] on button "Nākamā nodarbība" at bounding box center [625, 668] width 173 height 41
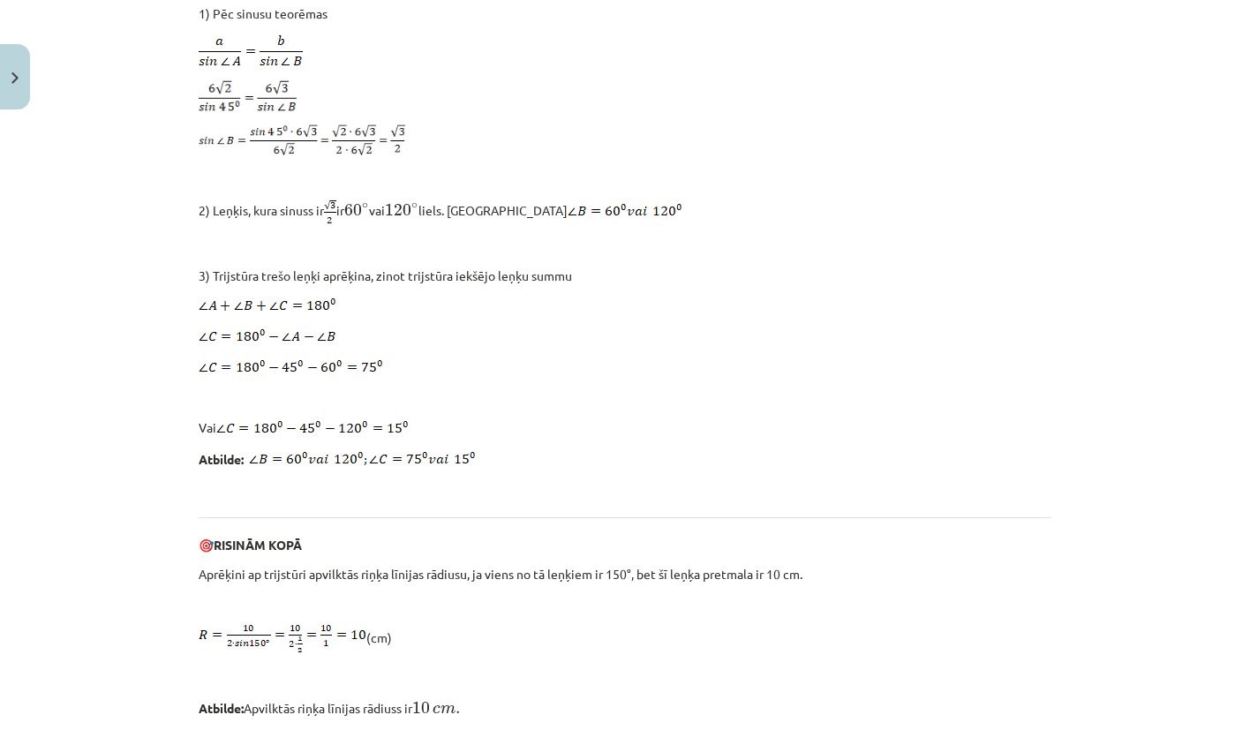
scroll to position [1698, 0]
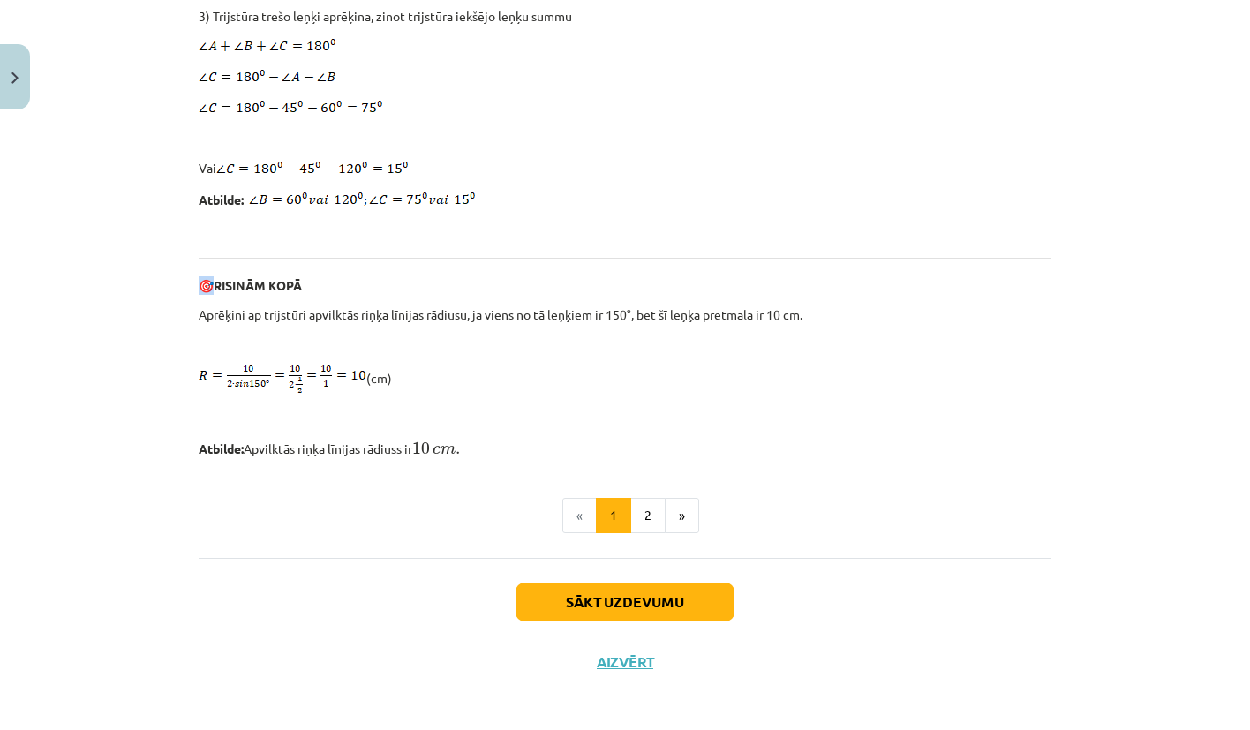
click at [200, 279] on p "🎯 RISINĀM KOPĀ" at bounding box center [625, 285] width 853 height 19
copy p "🎯"
